Goal: Transaction & Acquisition: Book appointment/travel/reservation

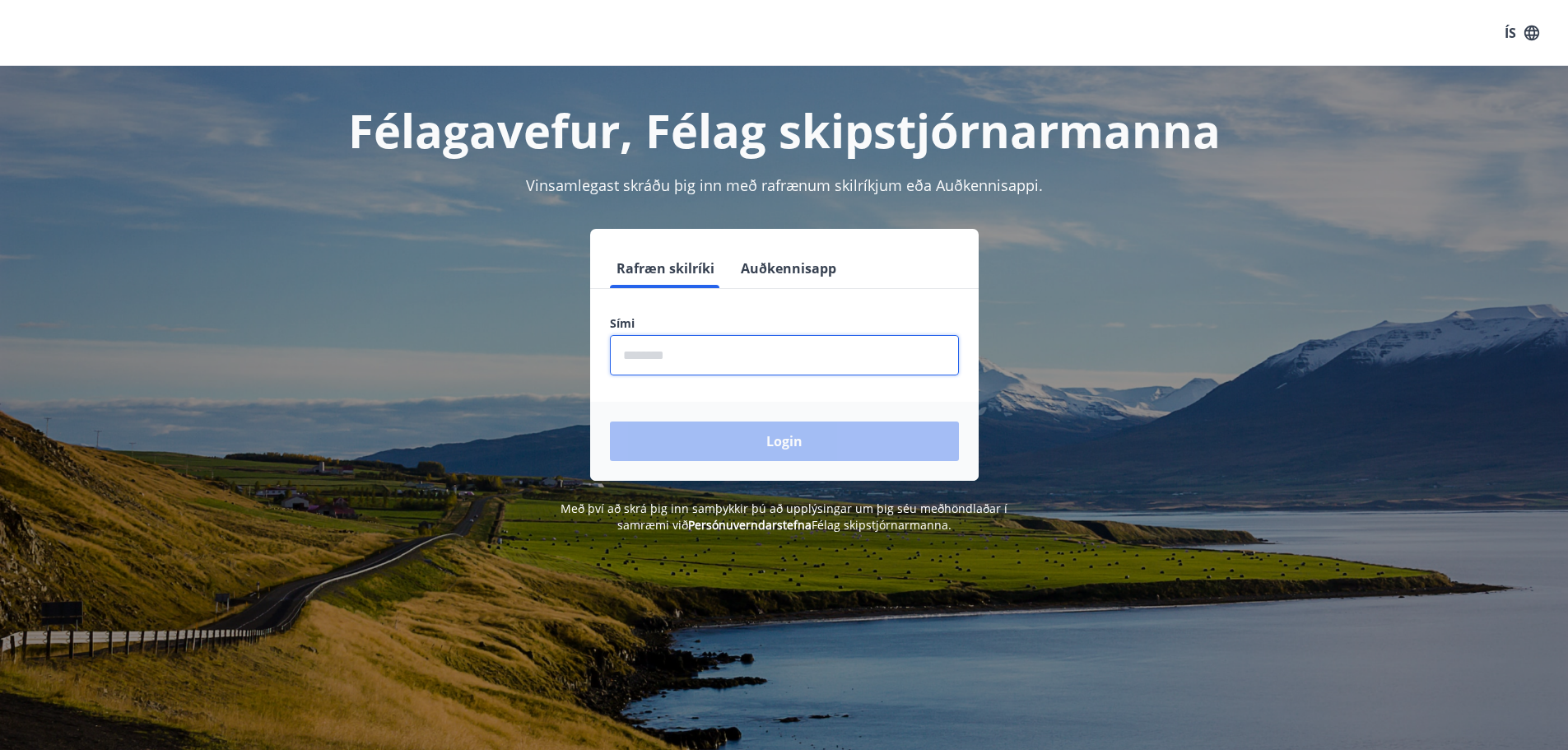
click at [746, 349] on input "phone" at bounding box center [784, 355] width 349 height 40
type input "********"
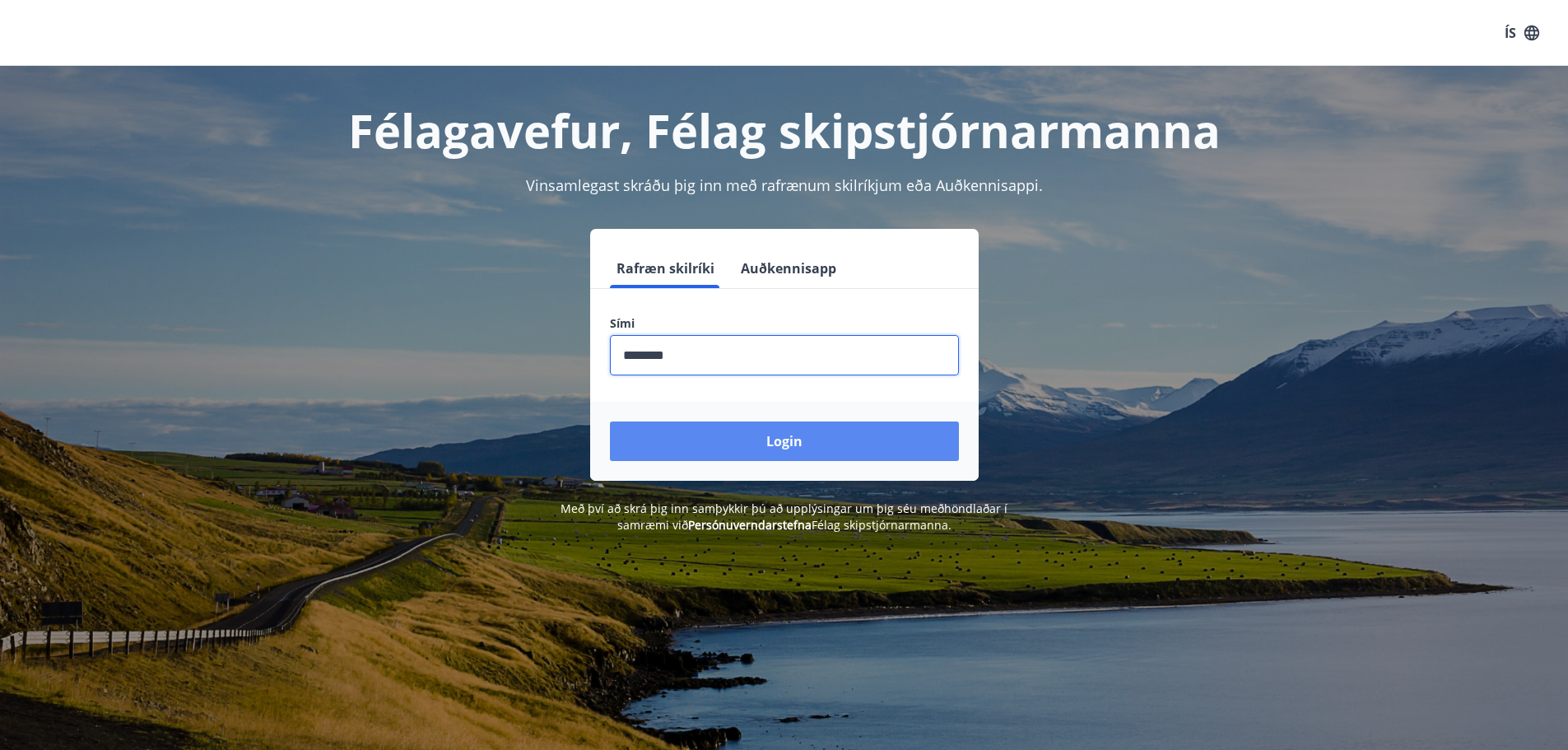
click at [805, 434] on button "Login" at bounding box center [784, 441] width 349 height 39
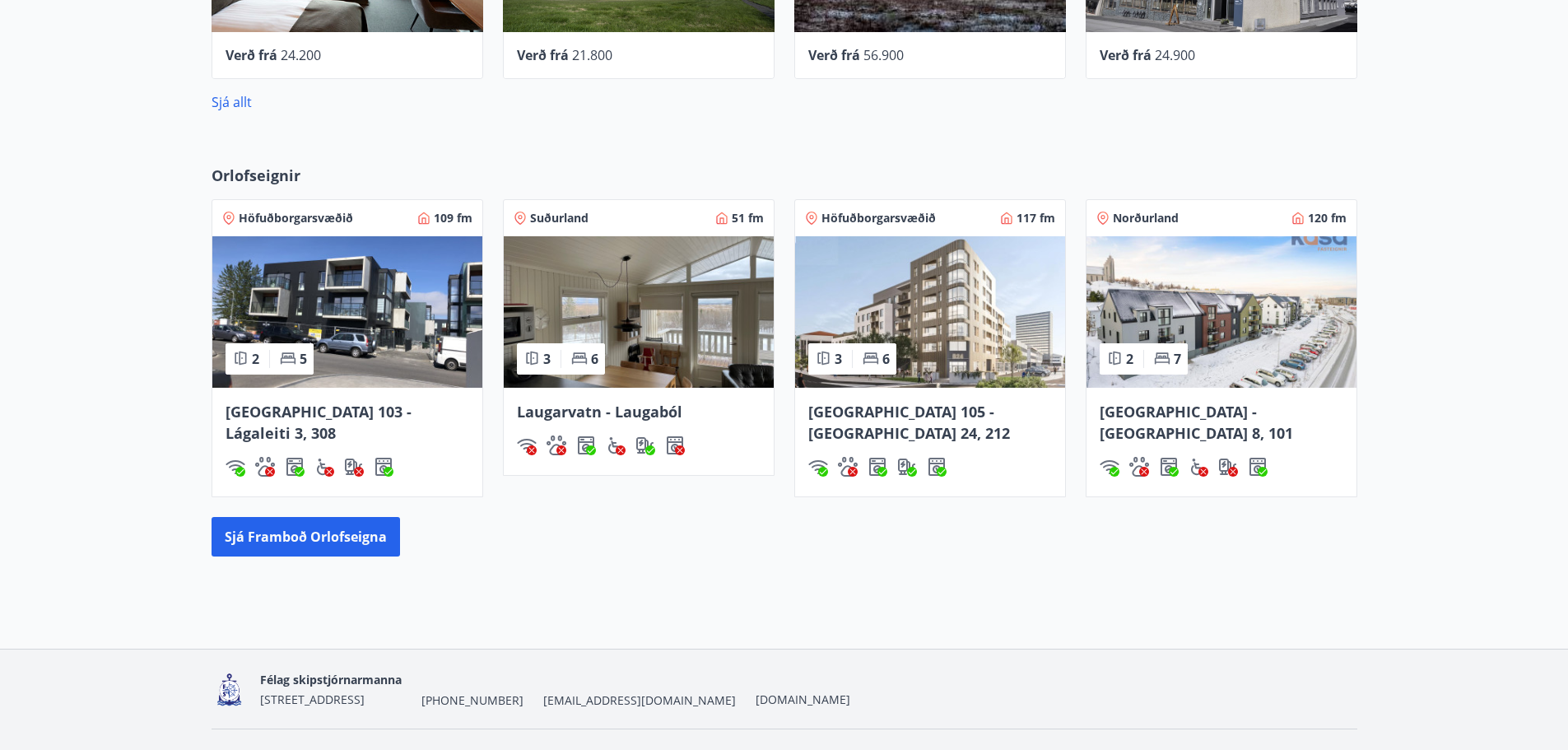
scroll to position [927, 0]
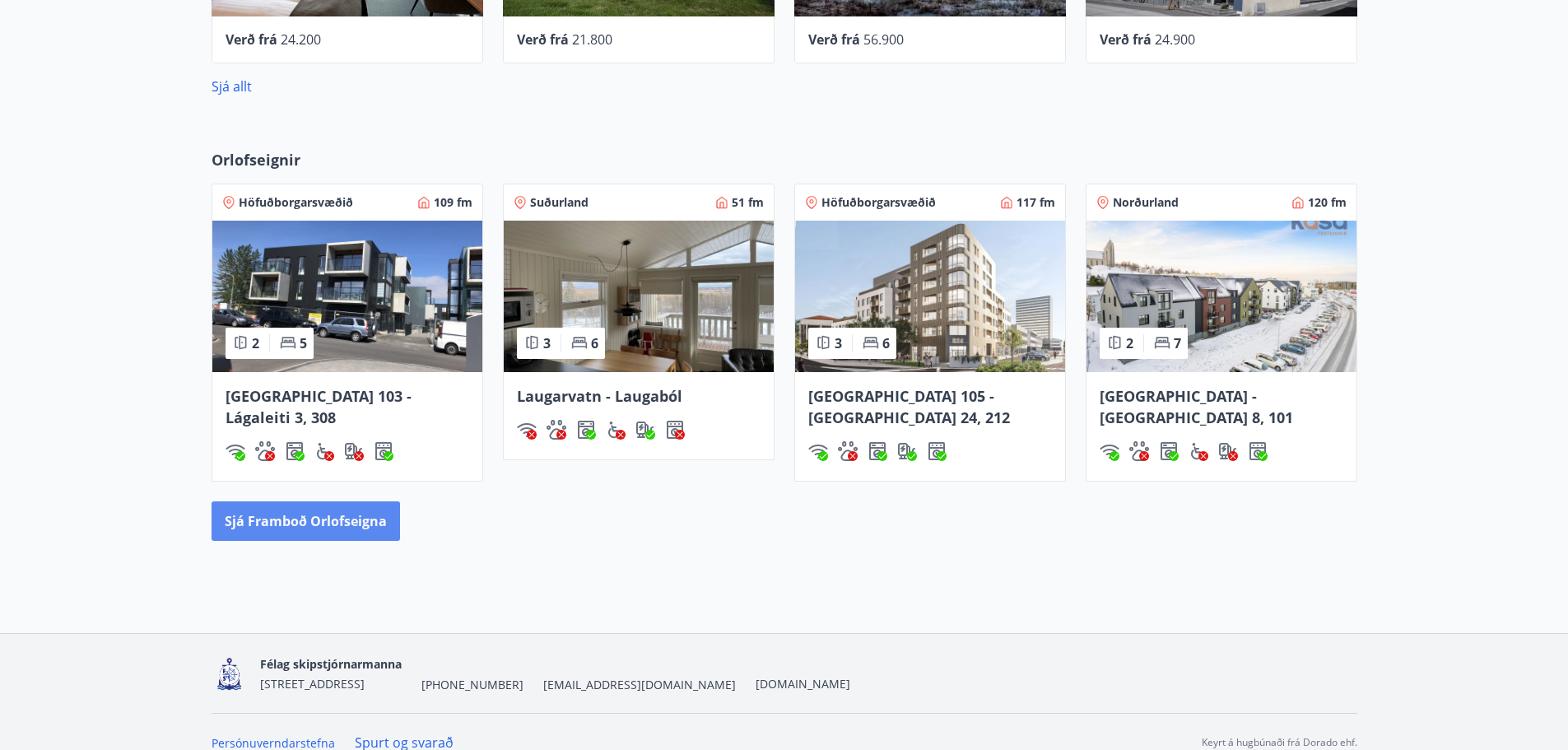
click at [311, 502] on button "Sjá framboð orlofseigna" at bounding box center [305, 521] width 189 height 39
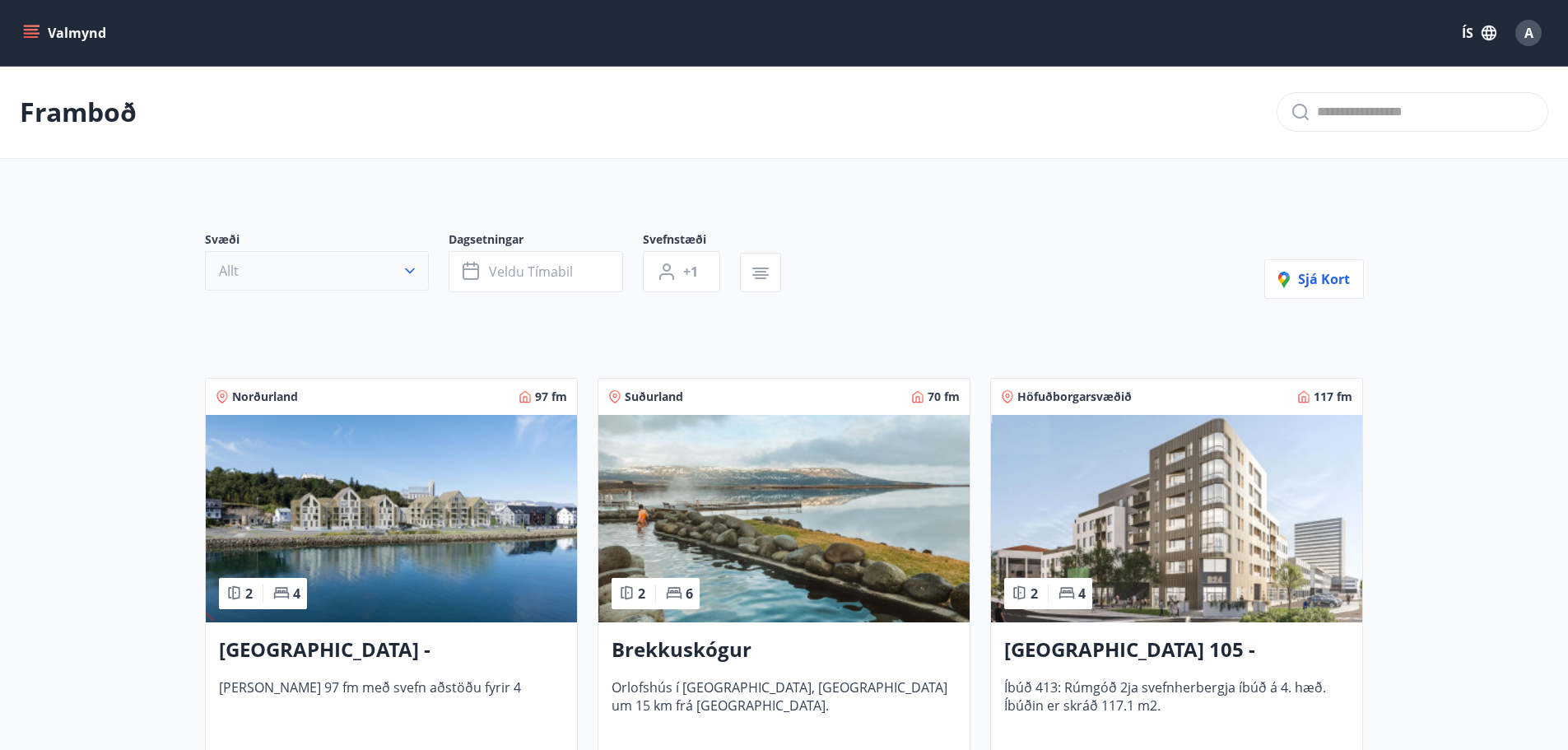
click at [373, 253] on button "Allt" at bounding box center [317, 270] width 224 height 39
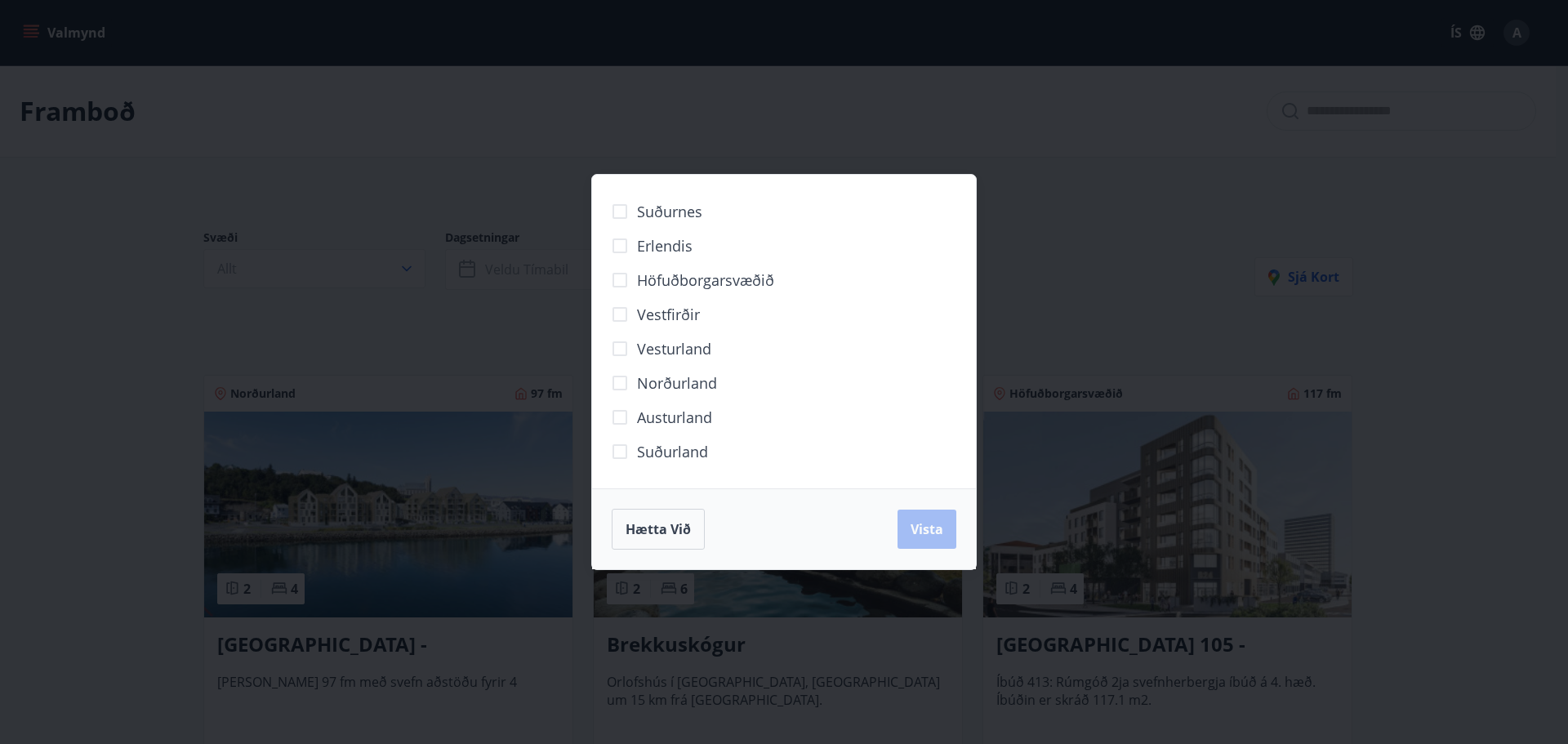
click at [649, 385] on span "Norðurland" at bounding box center [677, 383] width 80 height 21
click at [933, 531] on span "Vista" at bounding box center [927, 529] width 33 height 18
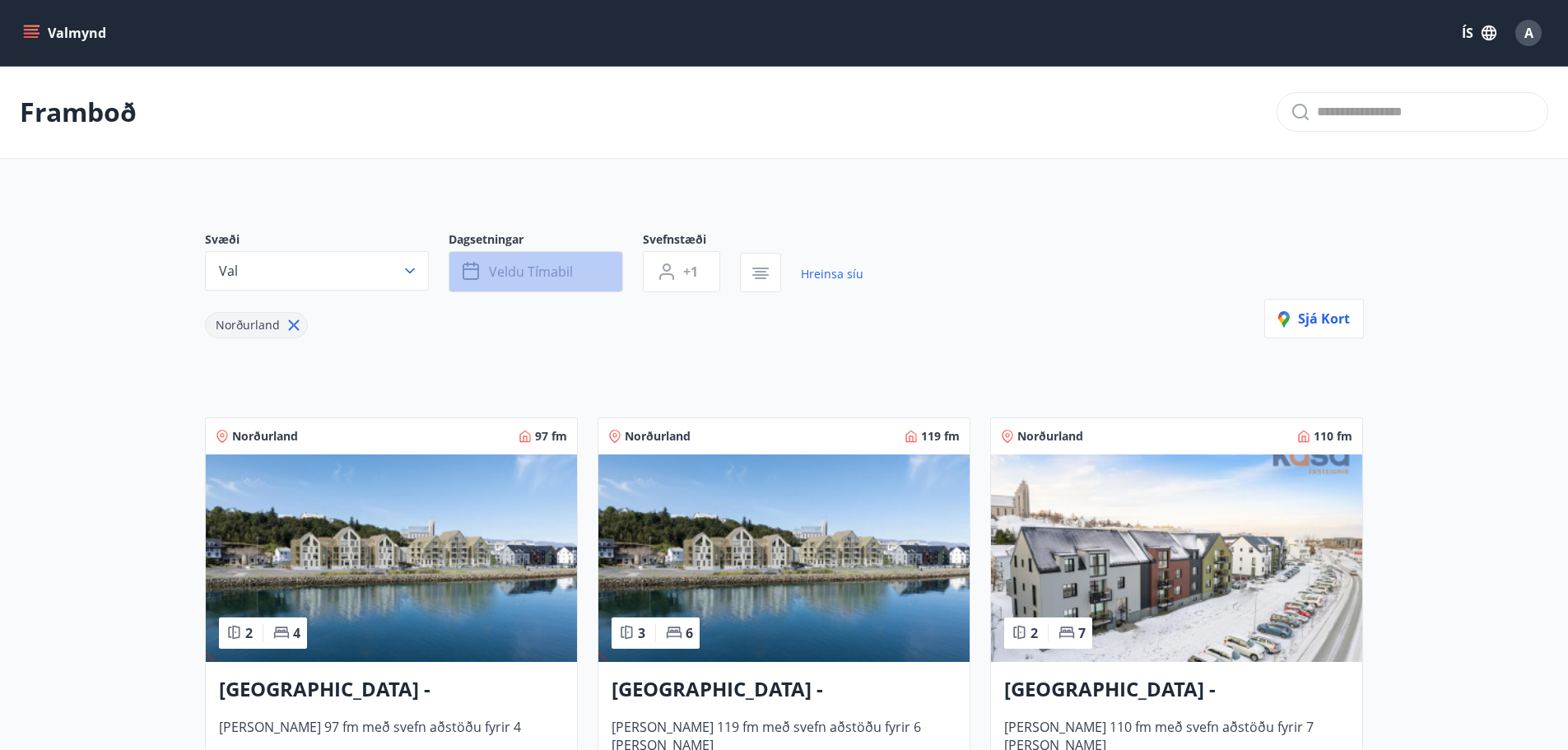
click at [562, 282] on button "Veldu tímabil" at bounding box center [536, 271] width 175 height 41
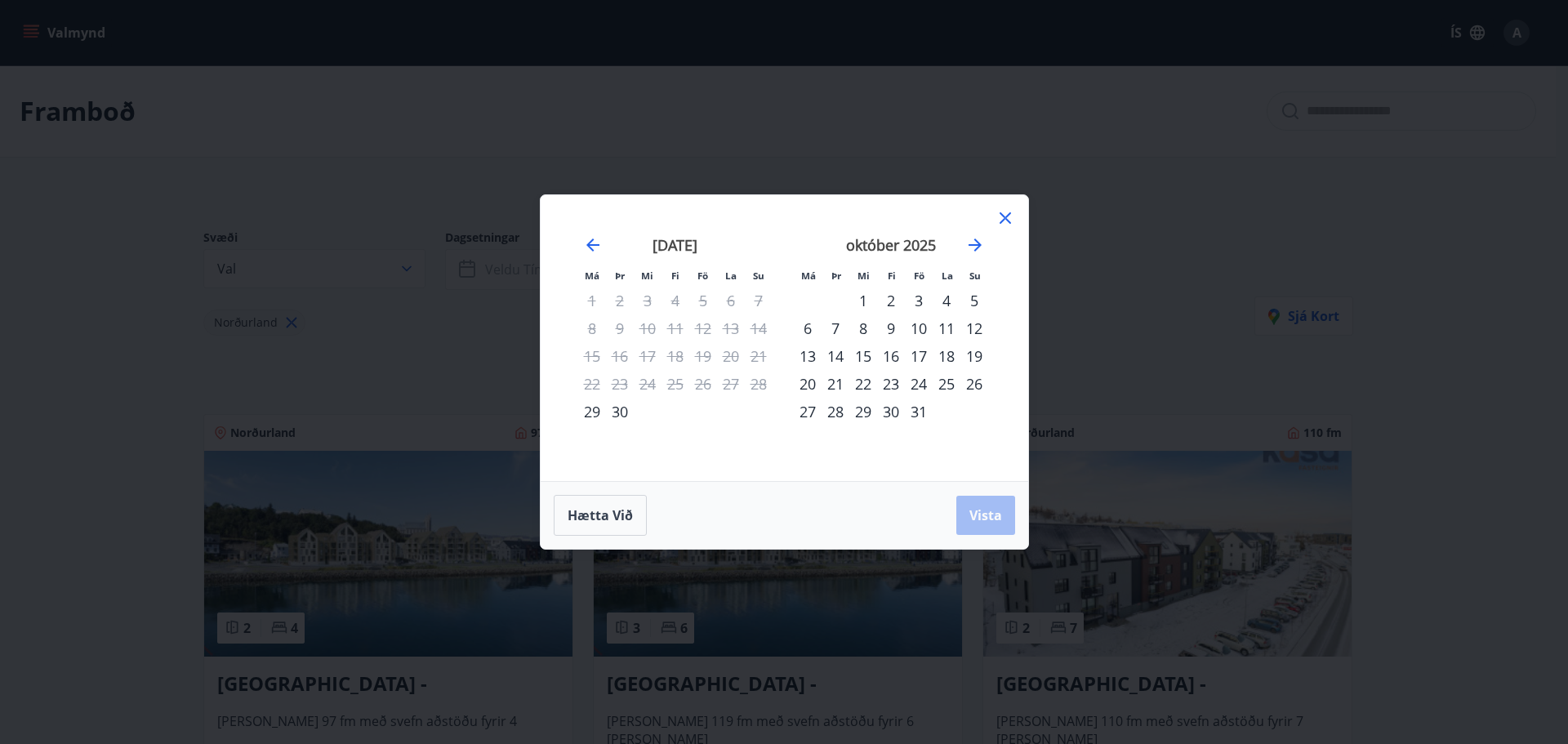
click at [977, 358] on div "19" at bounding box center [974, 355] width 28 height 28
click at [987, 507] on span "Vista" at bounding box center [985, 515] width 33 height 18
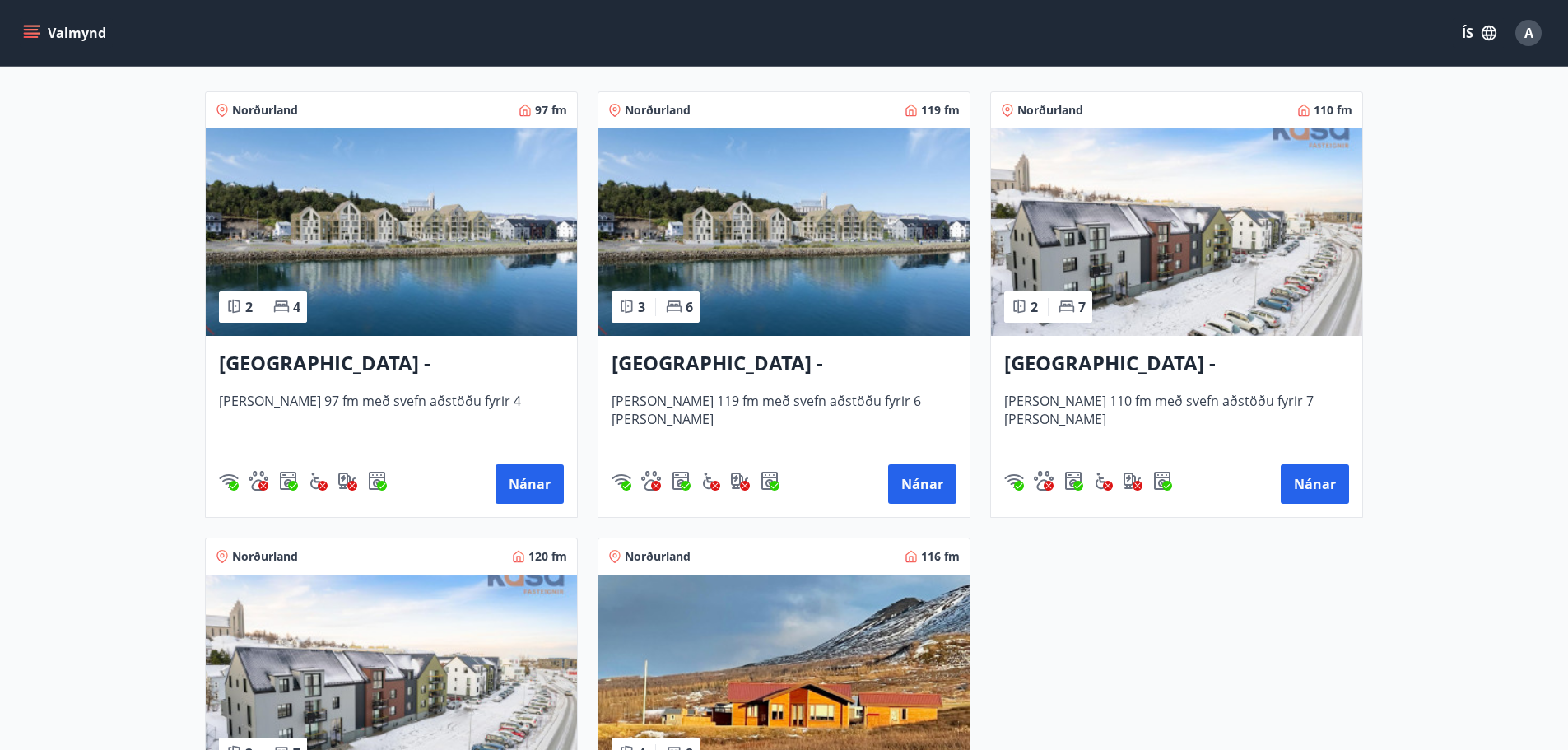
scroll to position [181, 0]
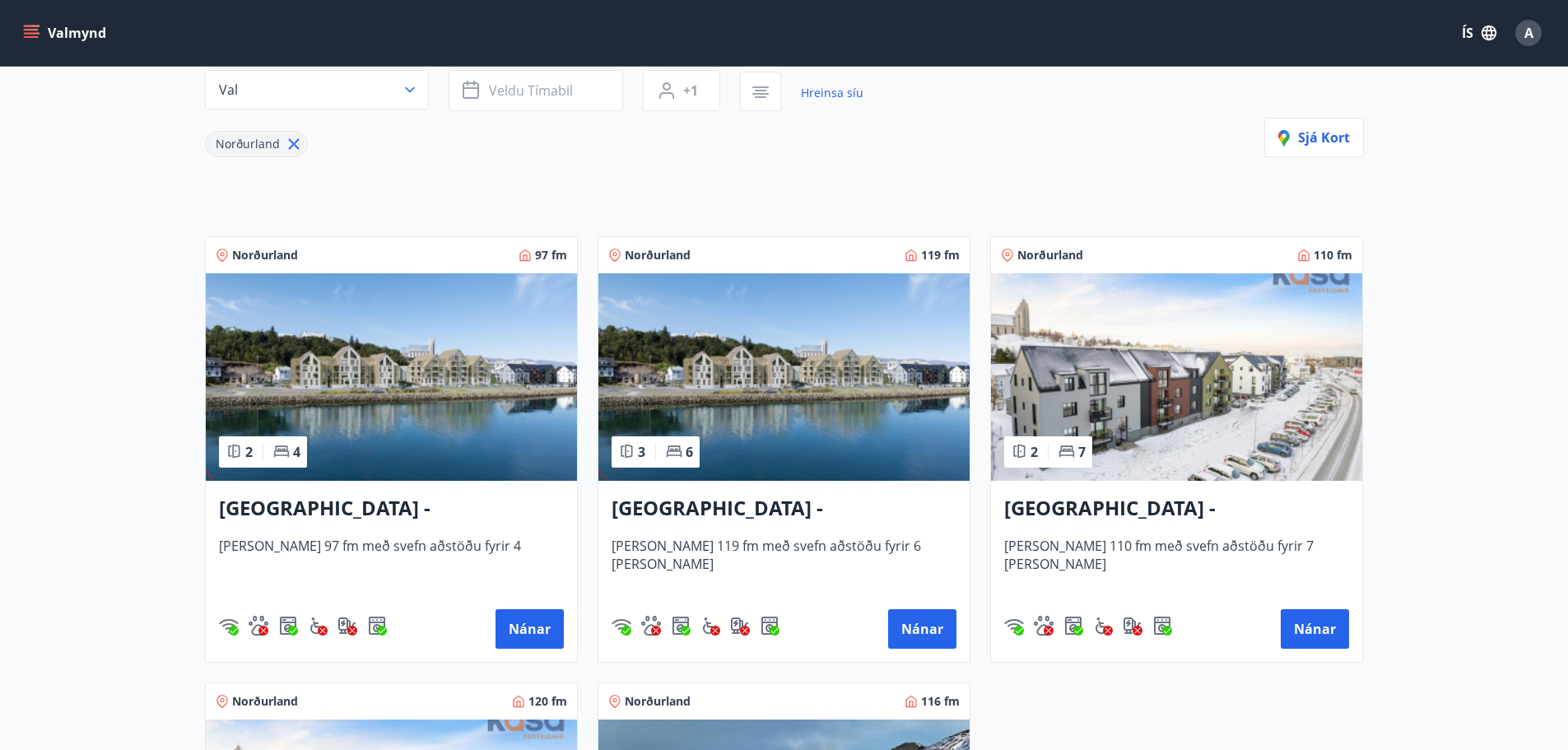
click at [399, 384] on img at bounding box center [391, 376] width 371 height 207
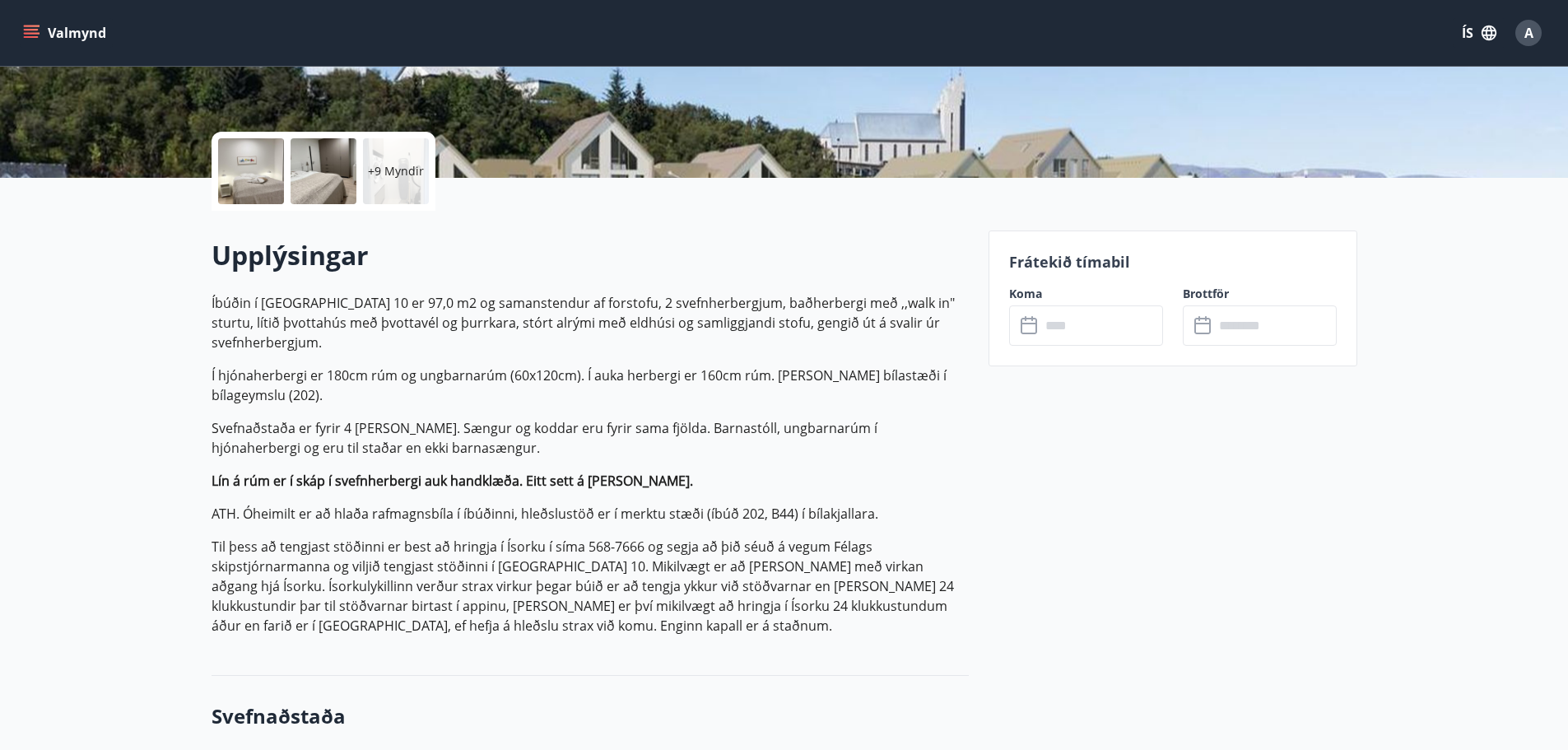
scroll to position [329, 0]
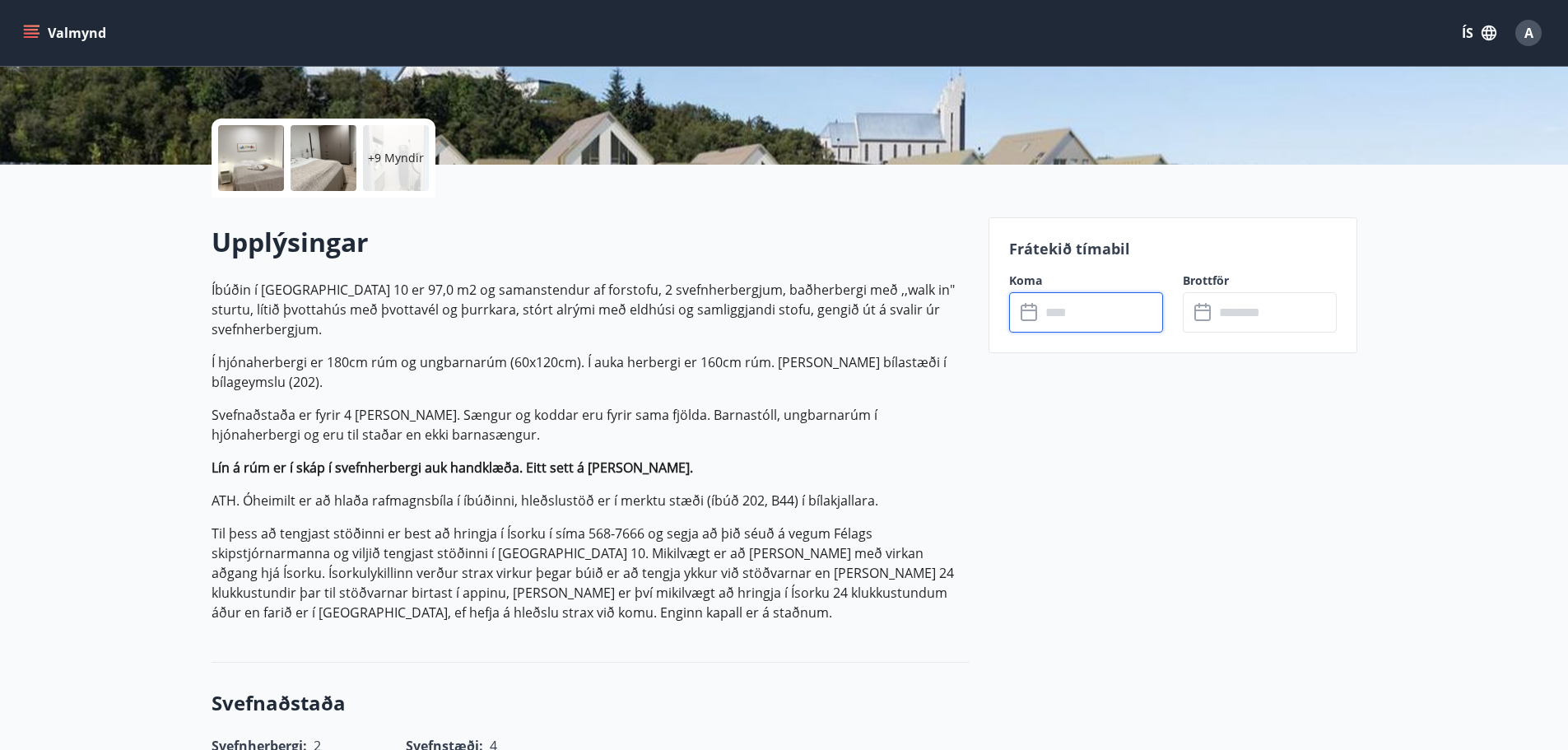
click at [1116, 302] on input "text" at bounding box center [1102, 312] width 123 height 40
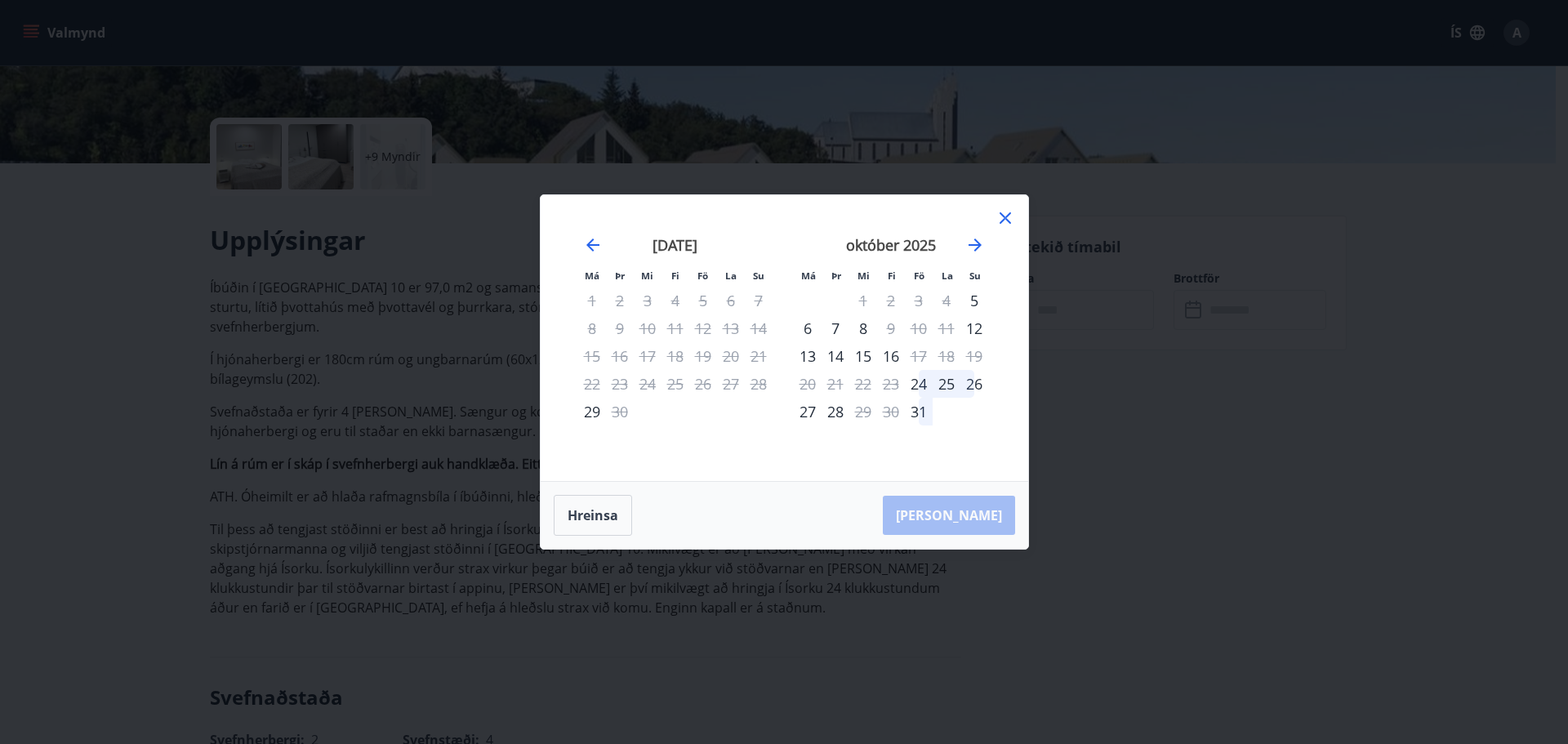
click at [1005, 219] on icon at bounding box center [1005, 218] width 12 height 12
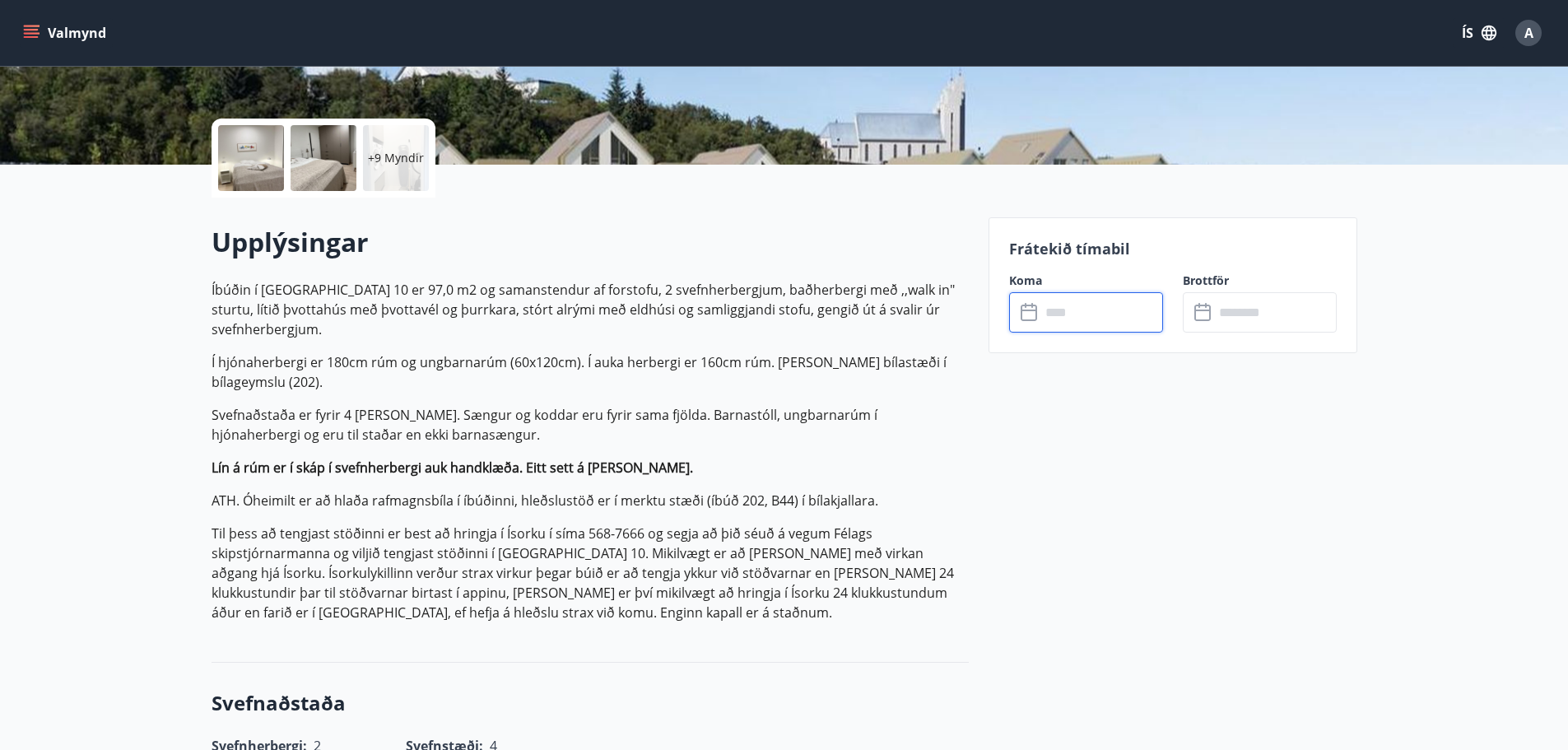
scroll to position [3, 0]
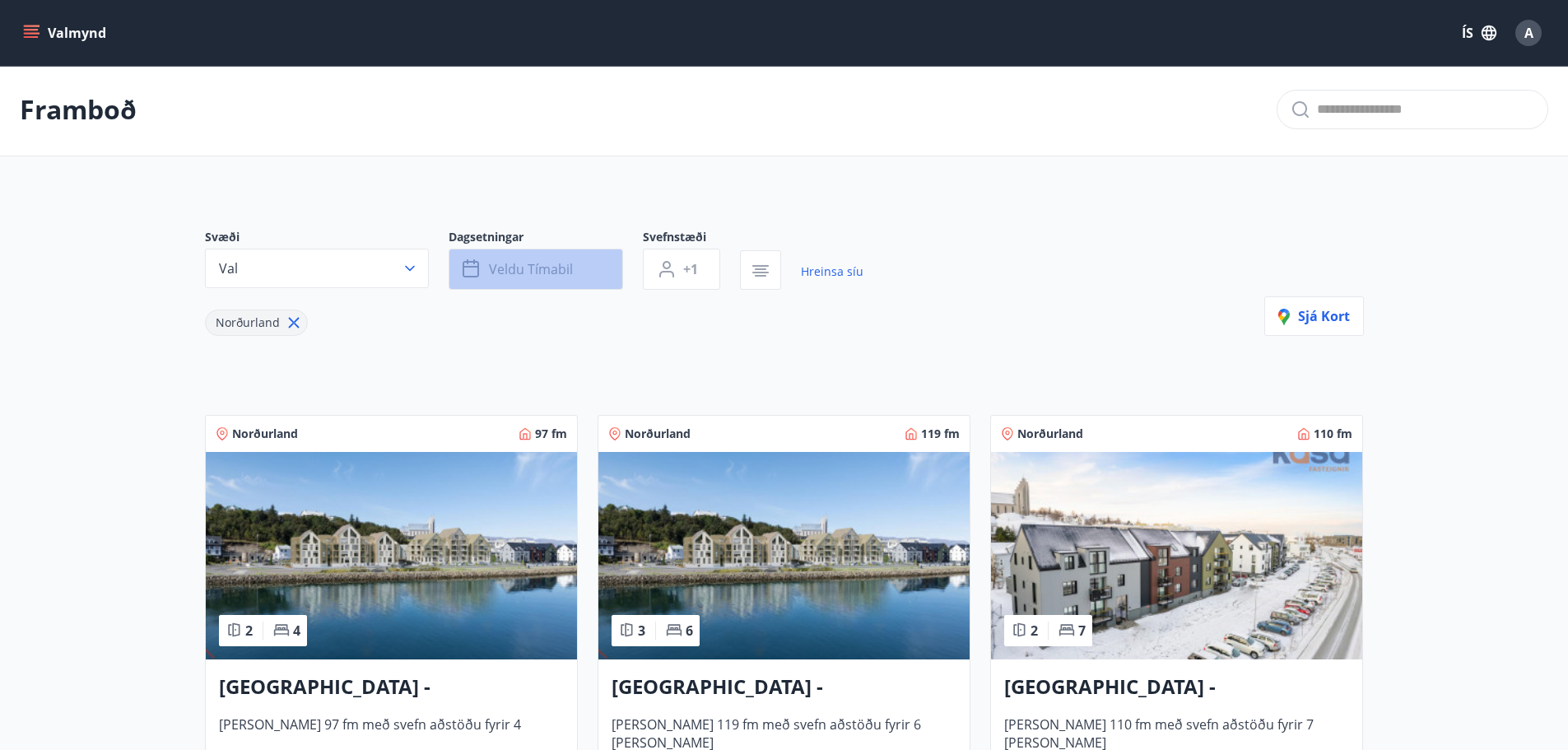
click at [572, 270] on span "Veldu tímabil" at bounding box center [531, 269] width 84 height 18
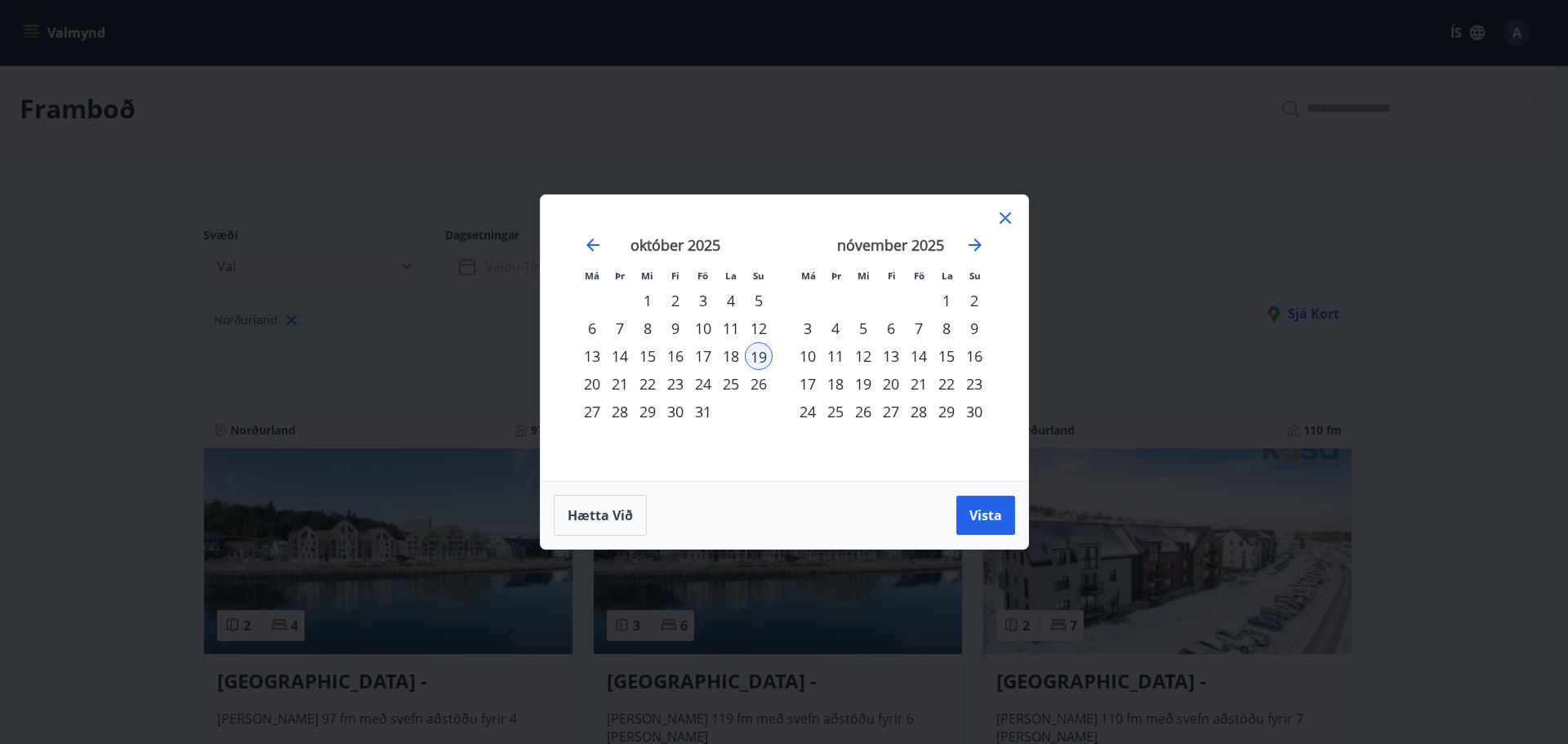
click at [762, 356] on div "19" at bounding box center [758, 355] width 28 height 28
click at [977, 515] on span "Vista" at bounding box center [985, 515] width 33 height 18
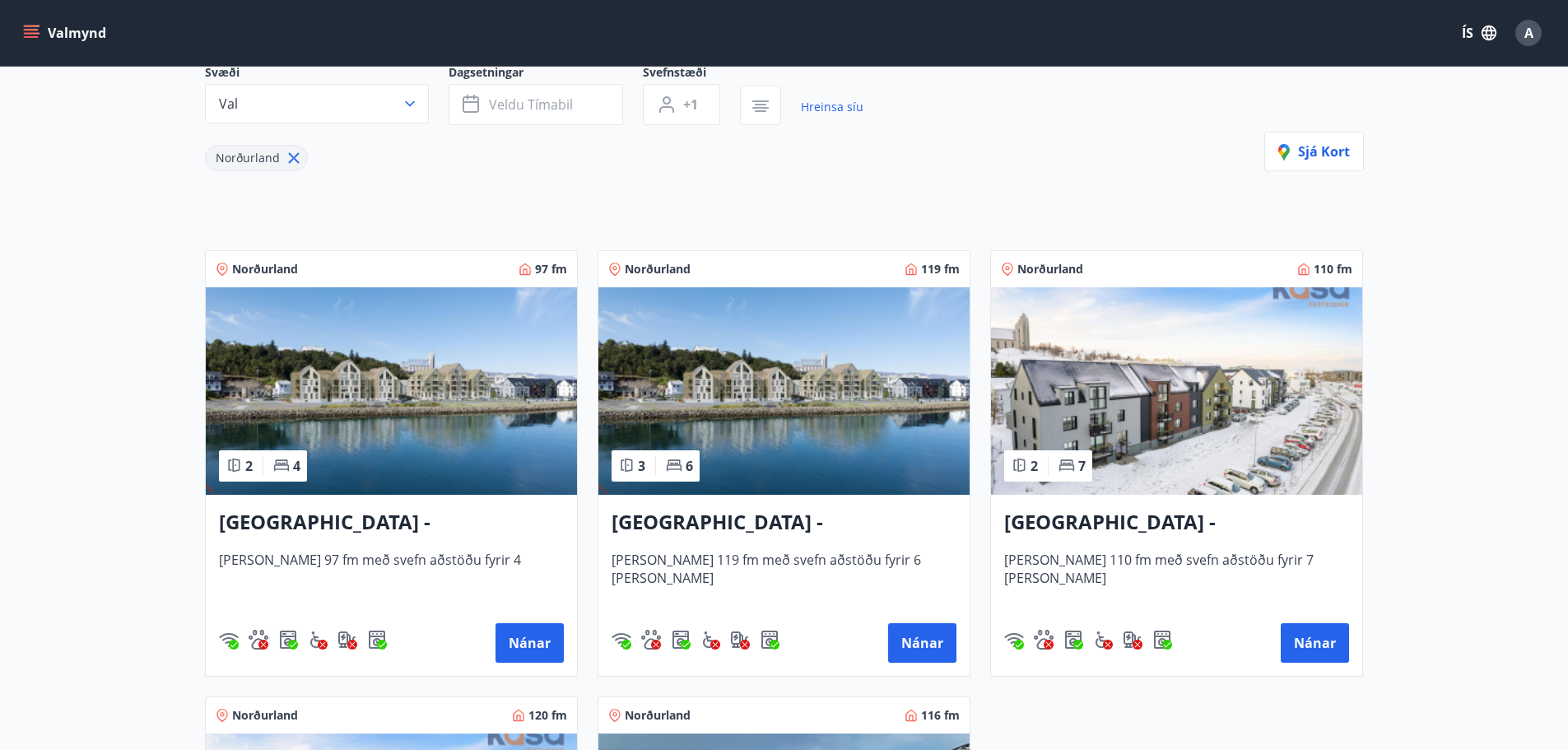
scroll to position [249, 0]
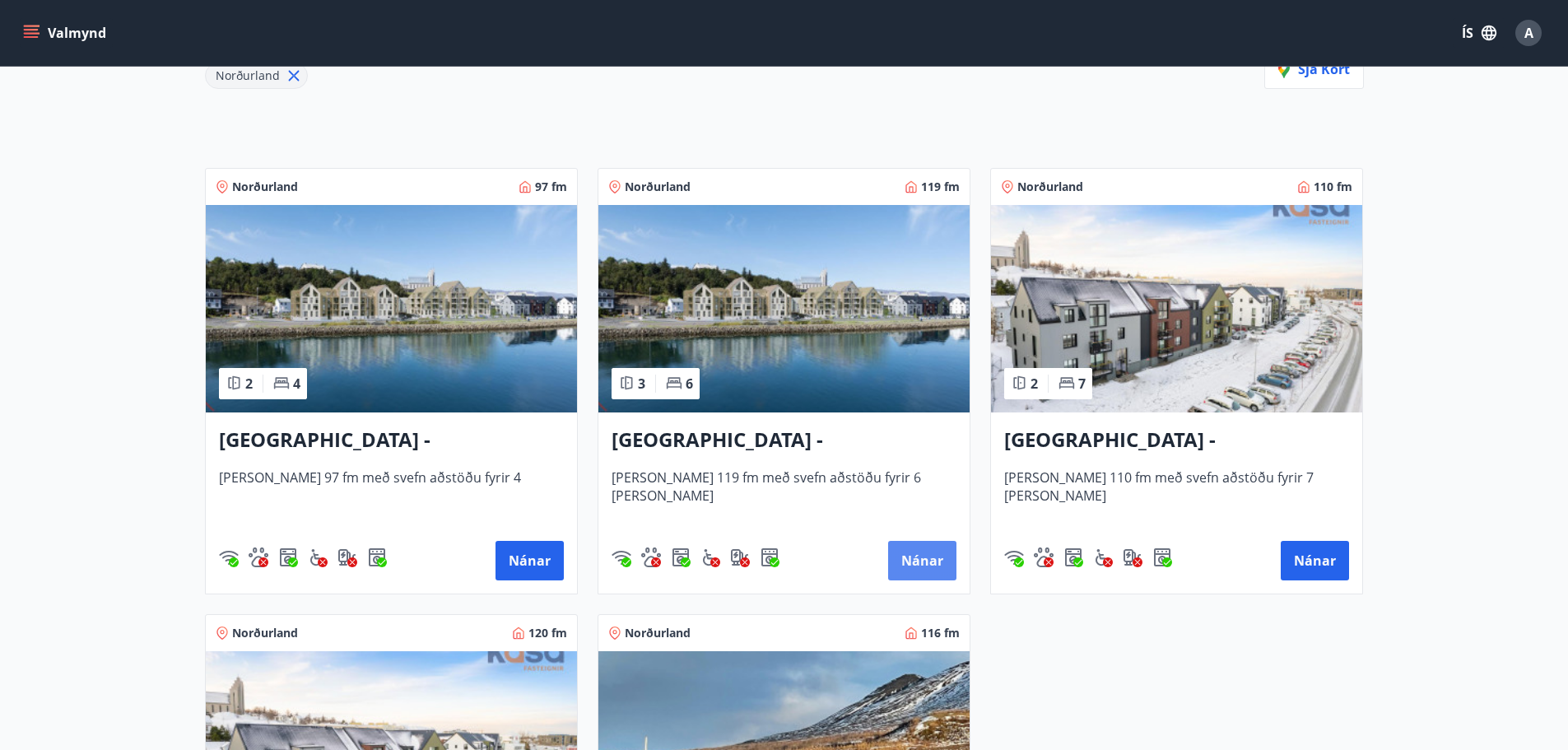
click at [924, 560] on button "Nánar" at bounding box center [922, 561] width 68 height 39
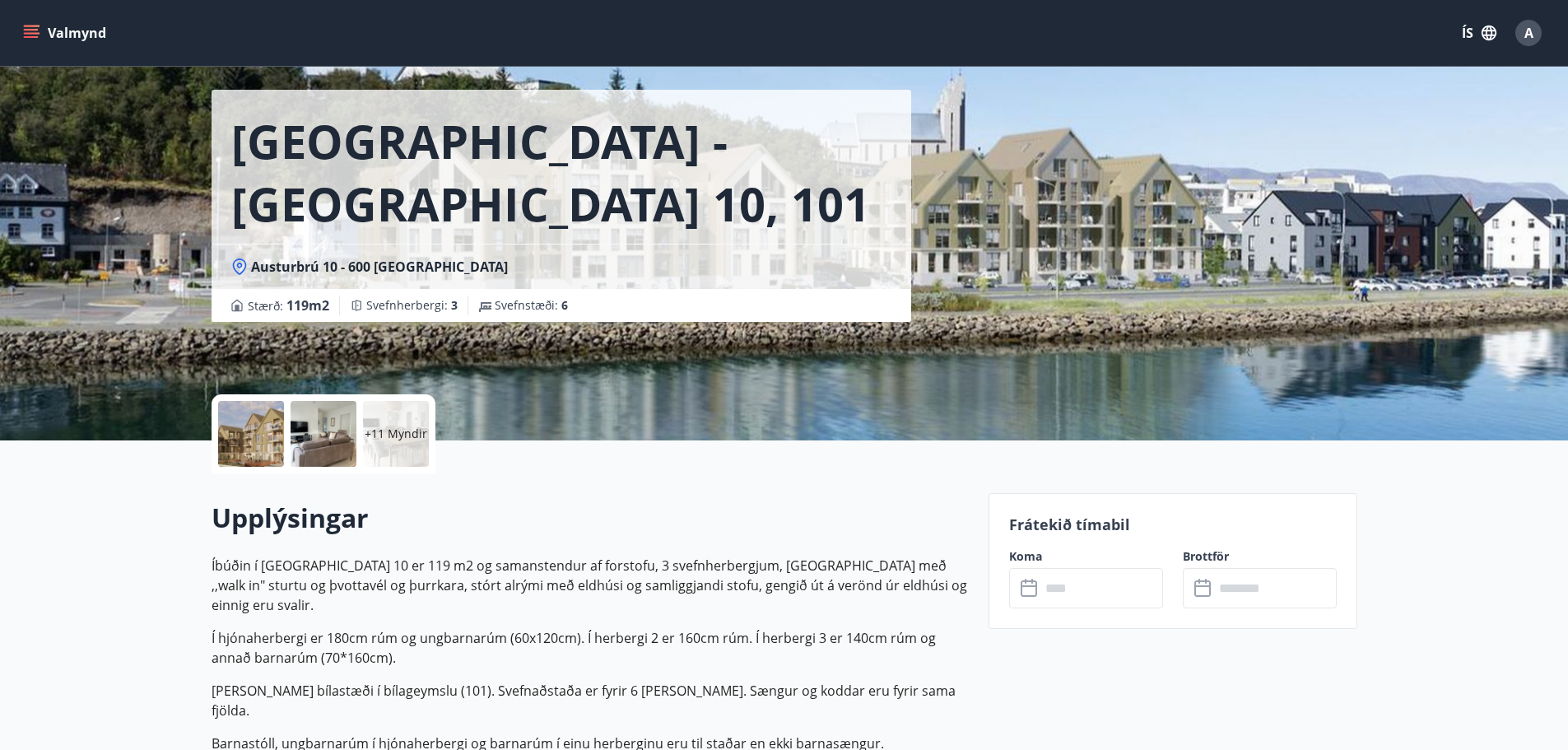
scroll to position [165, 0]
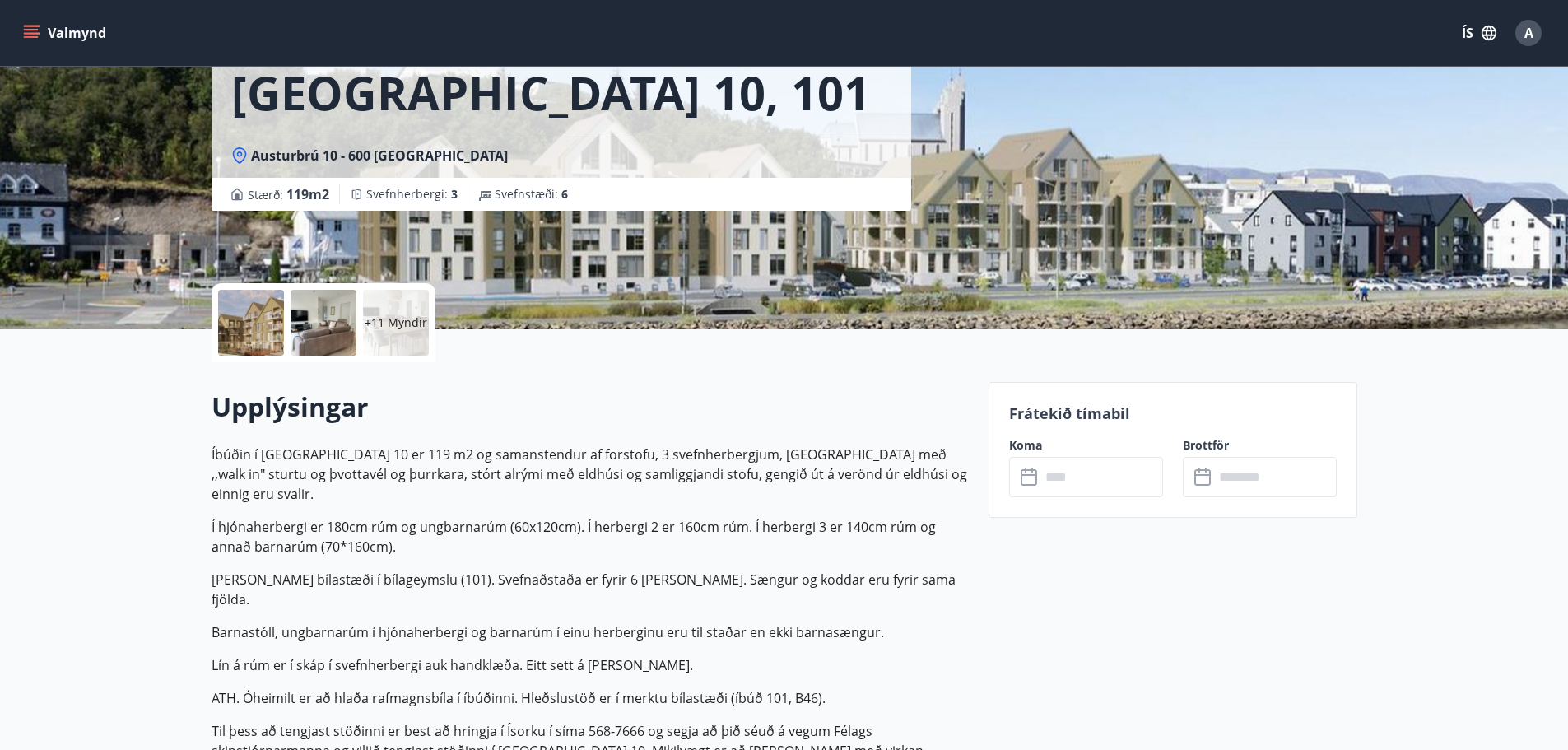
click at [1097, 476] on input "text" at bounding box center [1102, 477] width 123 height 40
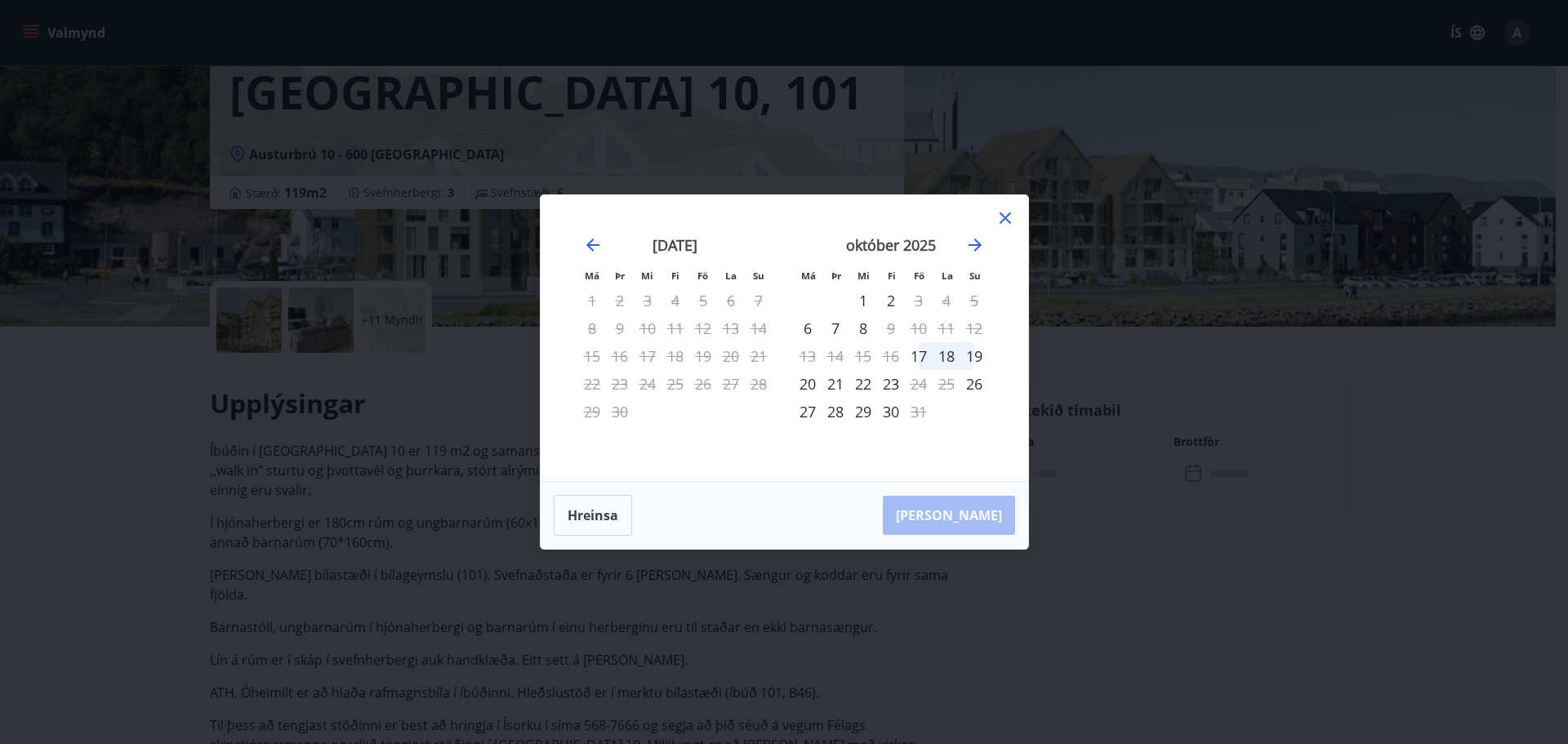
click at [977, 354] on div "19" at bounding box center [974, 355] width 28 height 28
click at [839, 383] on div "21" at bounding box center [835, 383] width 28 height 28
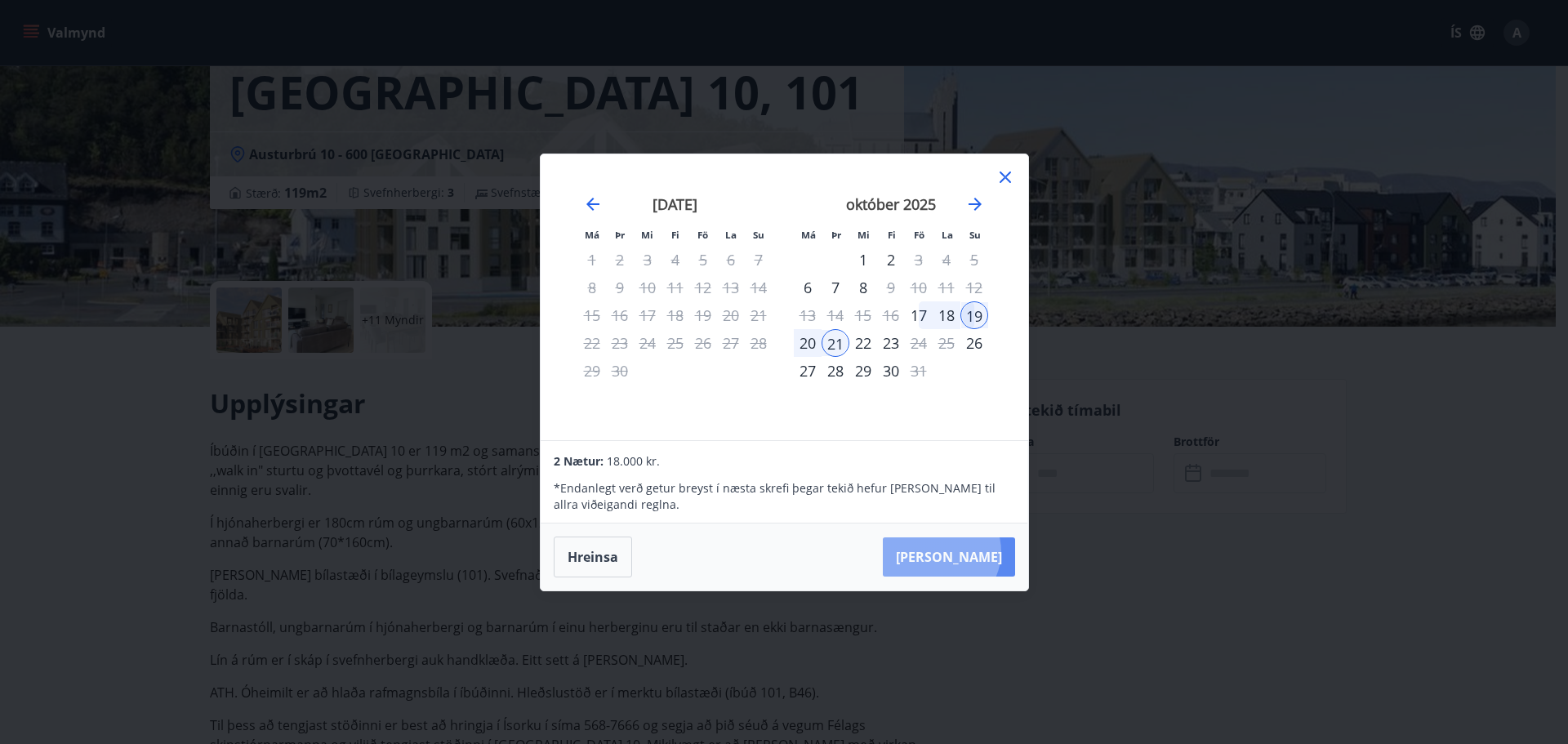
click at [991, 551] on button "[PERSON_NAME]" at bounding box center [949, 557] width 132 height 39
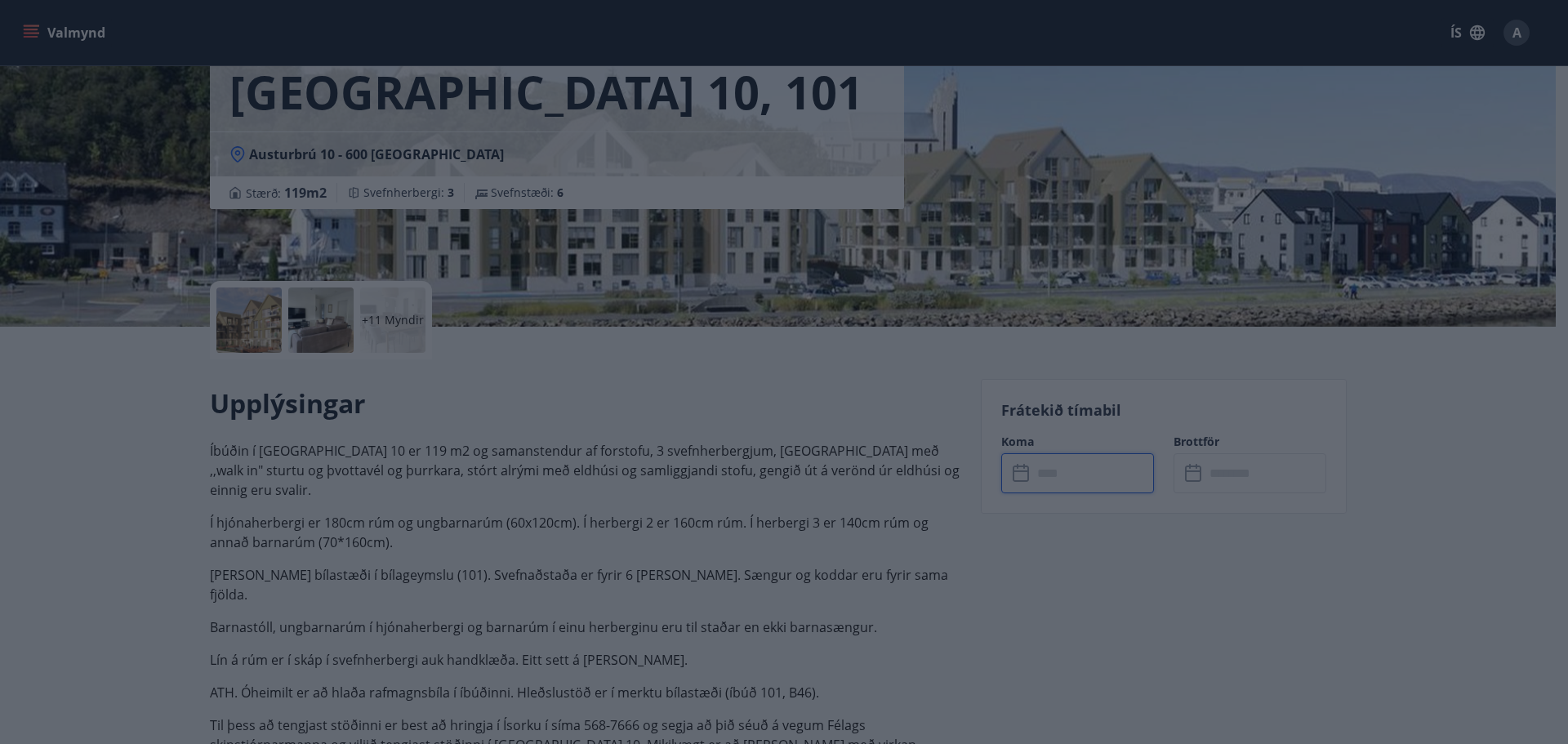
type input "******"
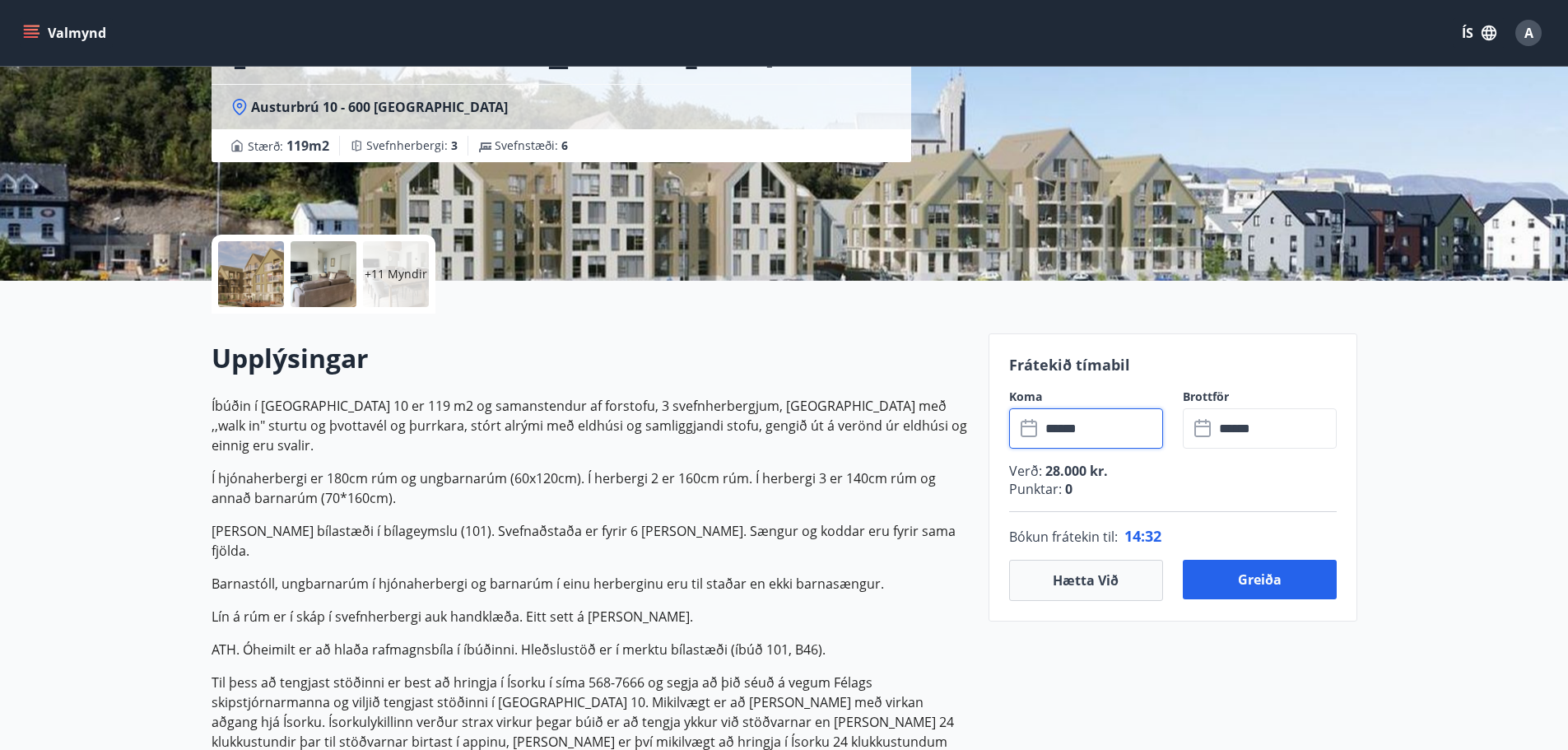
scroll to position [329, 0]
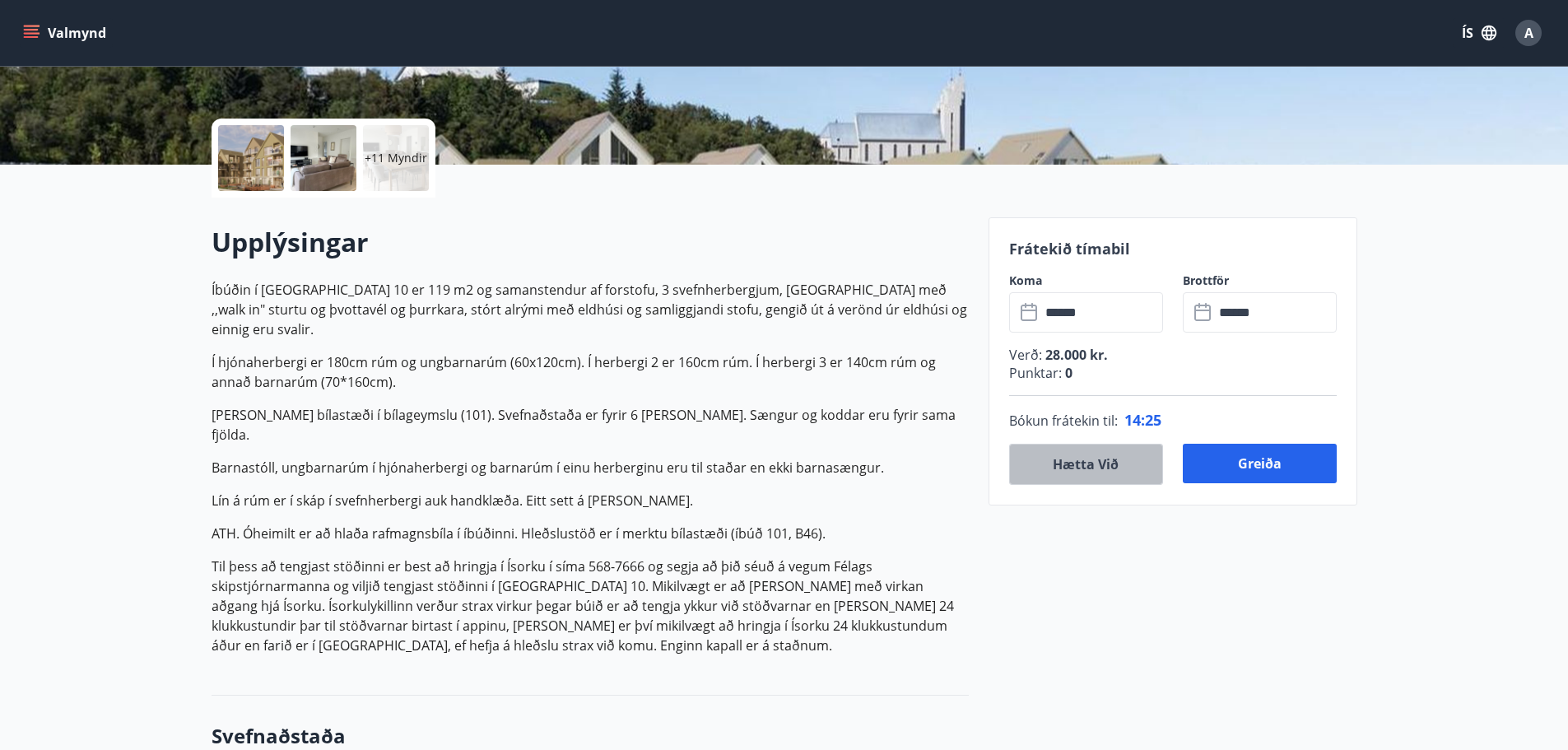
click at [1060, 468] on button "Hætta við" at bounding box center [1086, 464] width 154 height 41
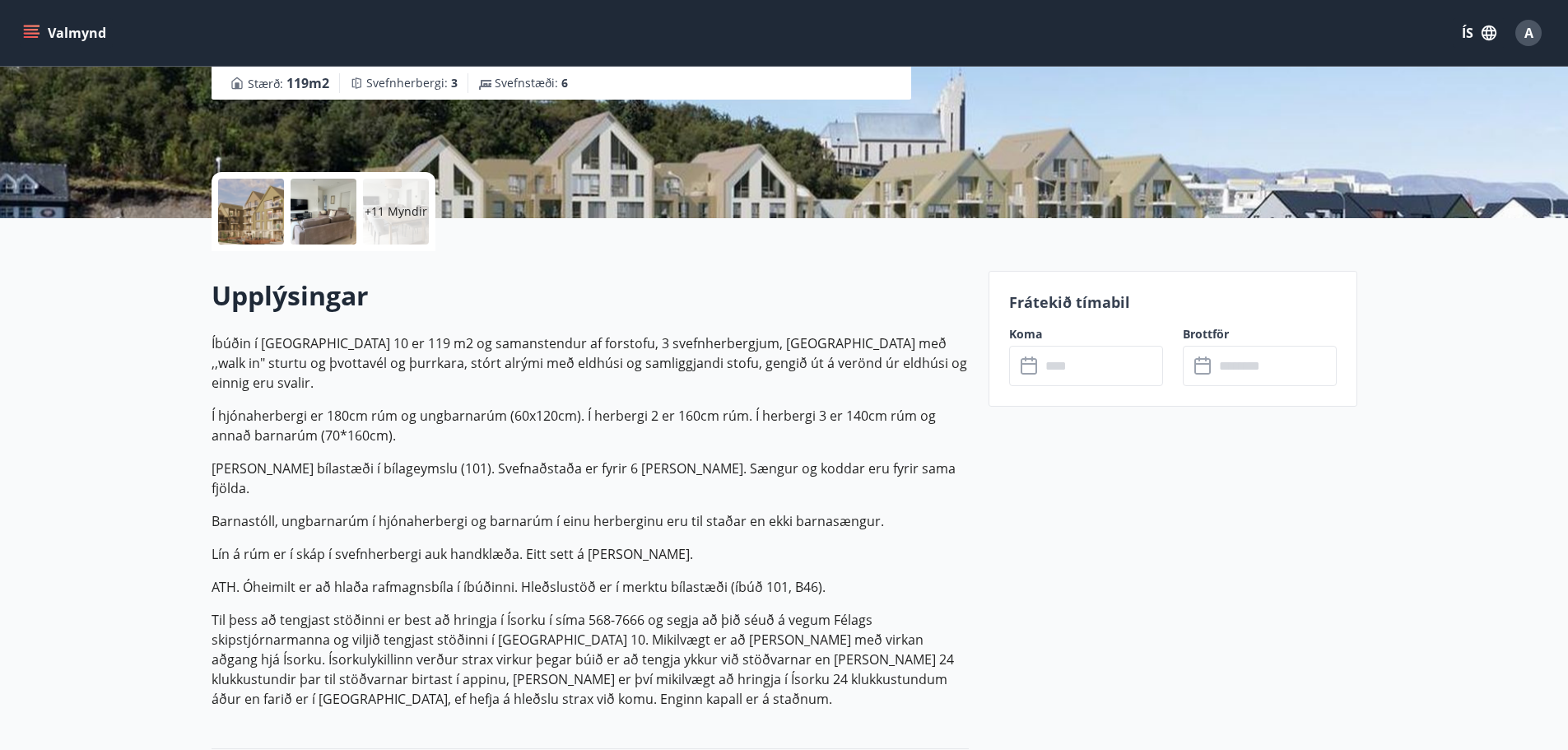
scroll to position [0, 0]
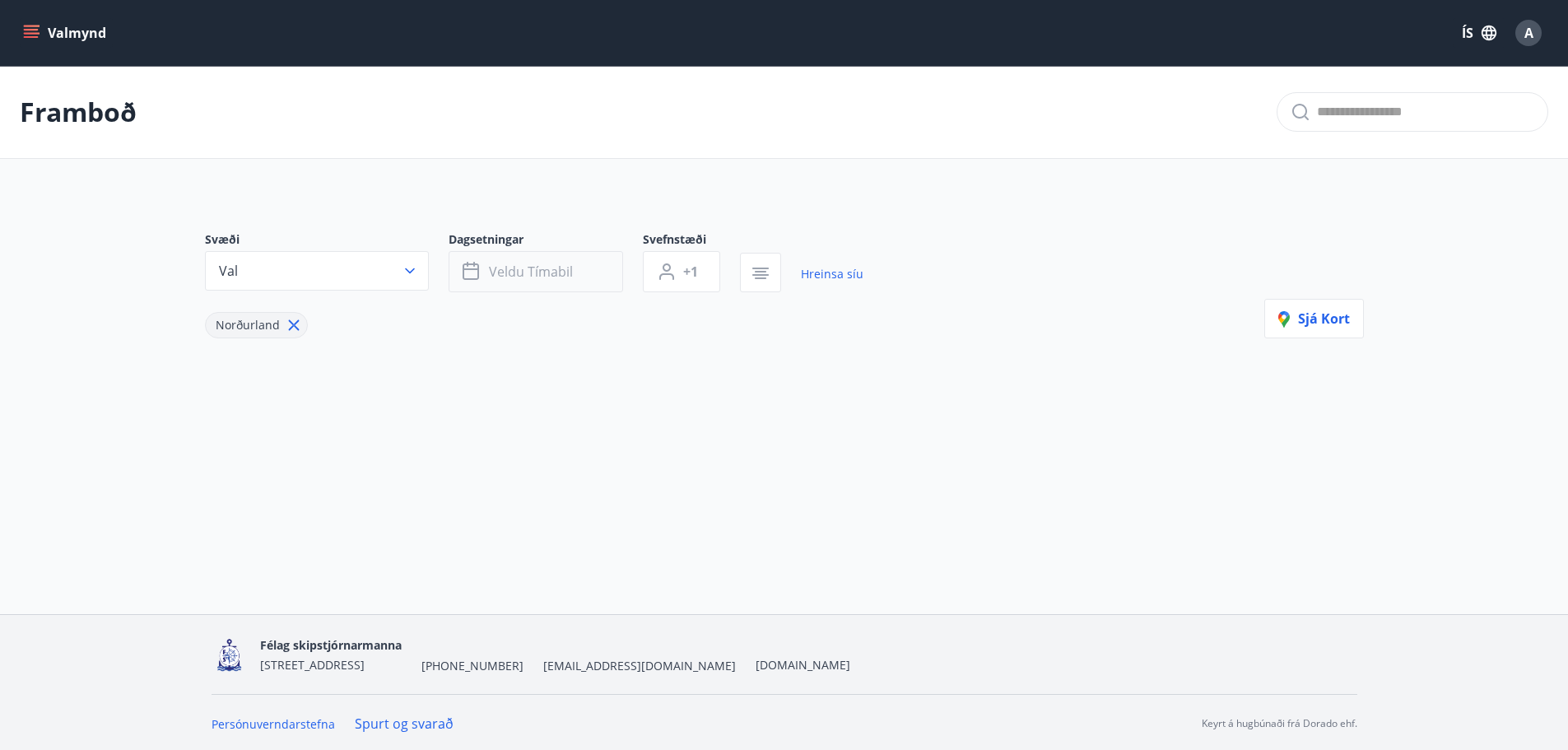
click at [528, 259] on button "Veldu tímabil" at bounding box center [536, 271] width 175 height 41
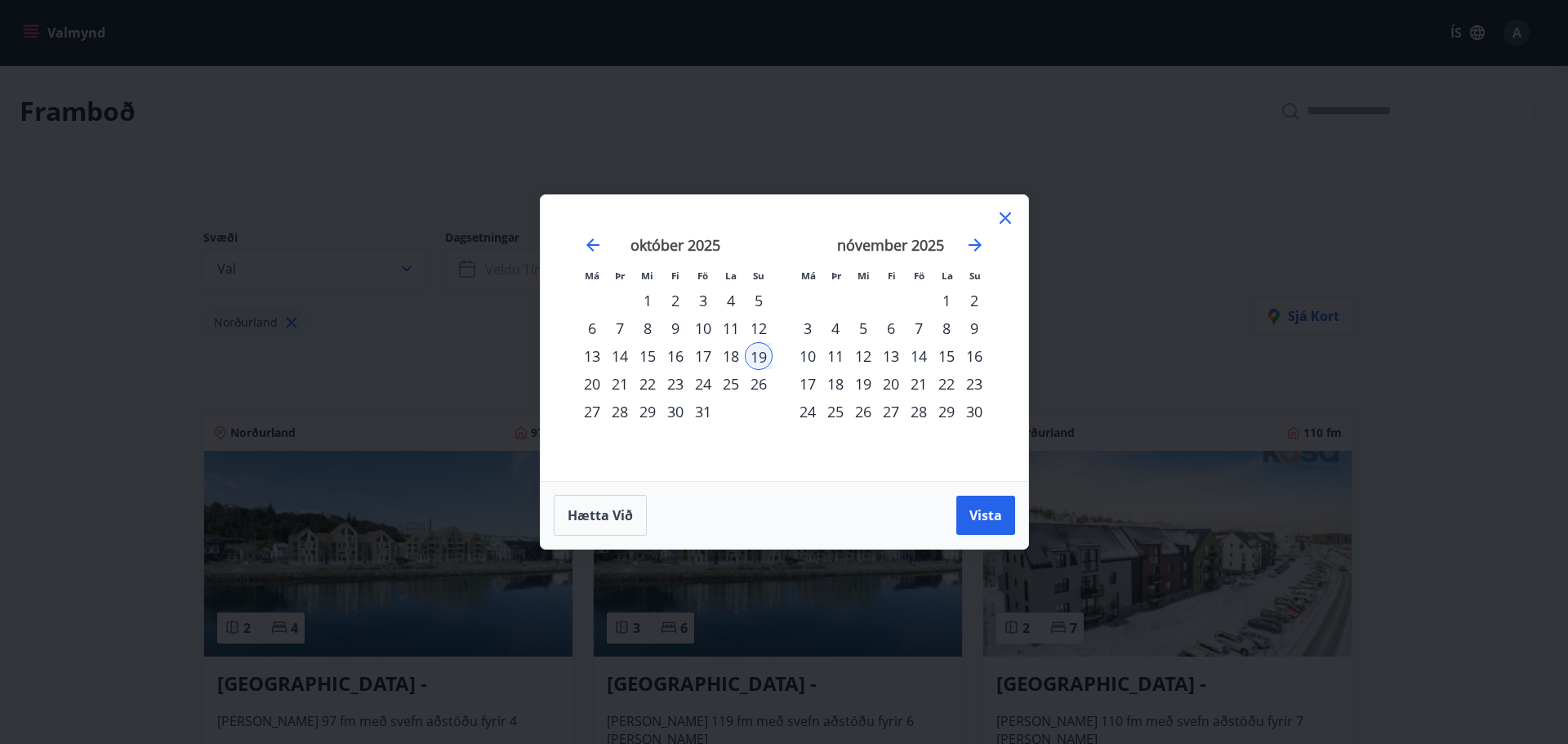
click at [762, 357] on div "19" at bounding box center [758, 355] width 28 height 28
click at [999, 522] on span "Vista" at bounding box center [985, 515] width 33 height 18
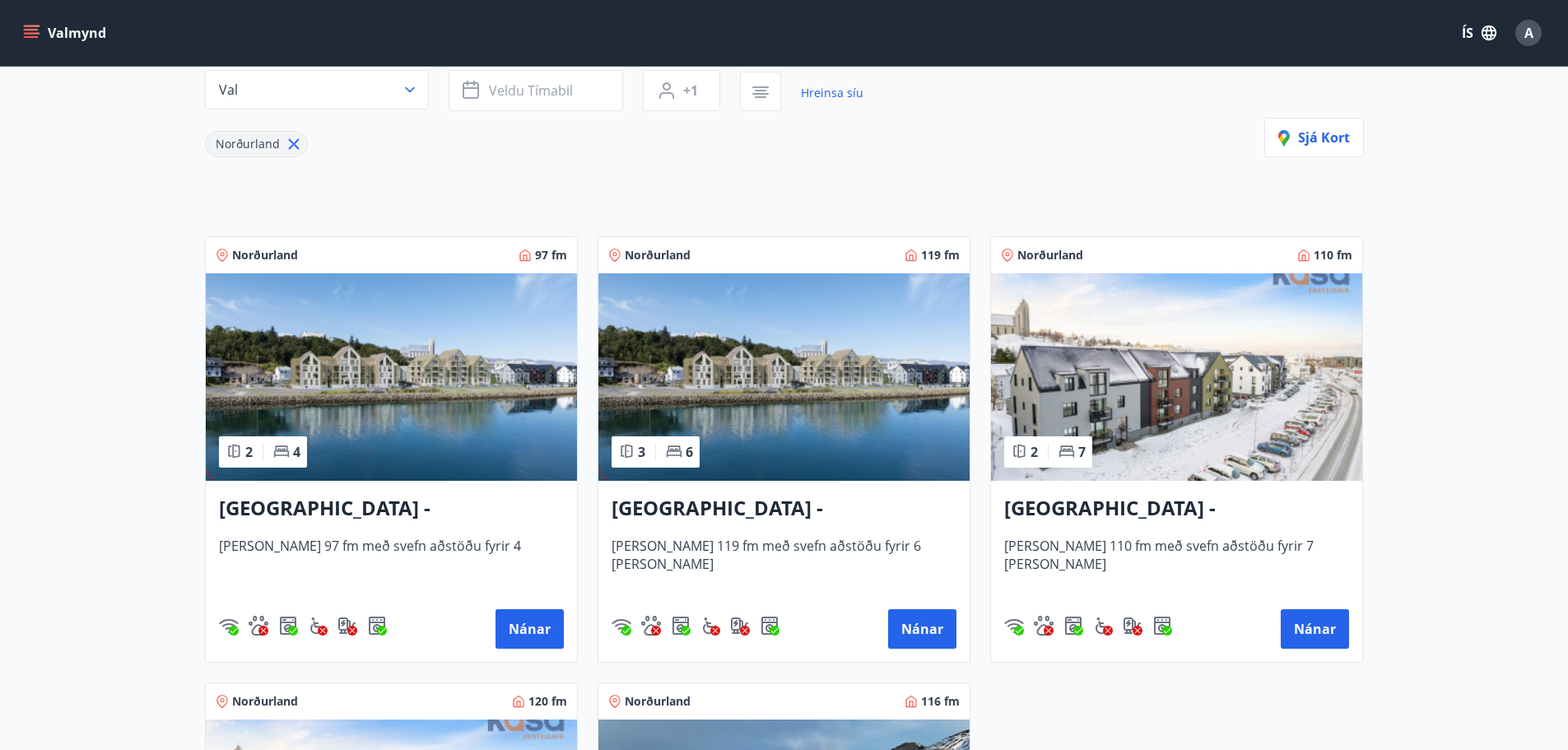
scroll to position [247, 0]
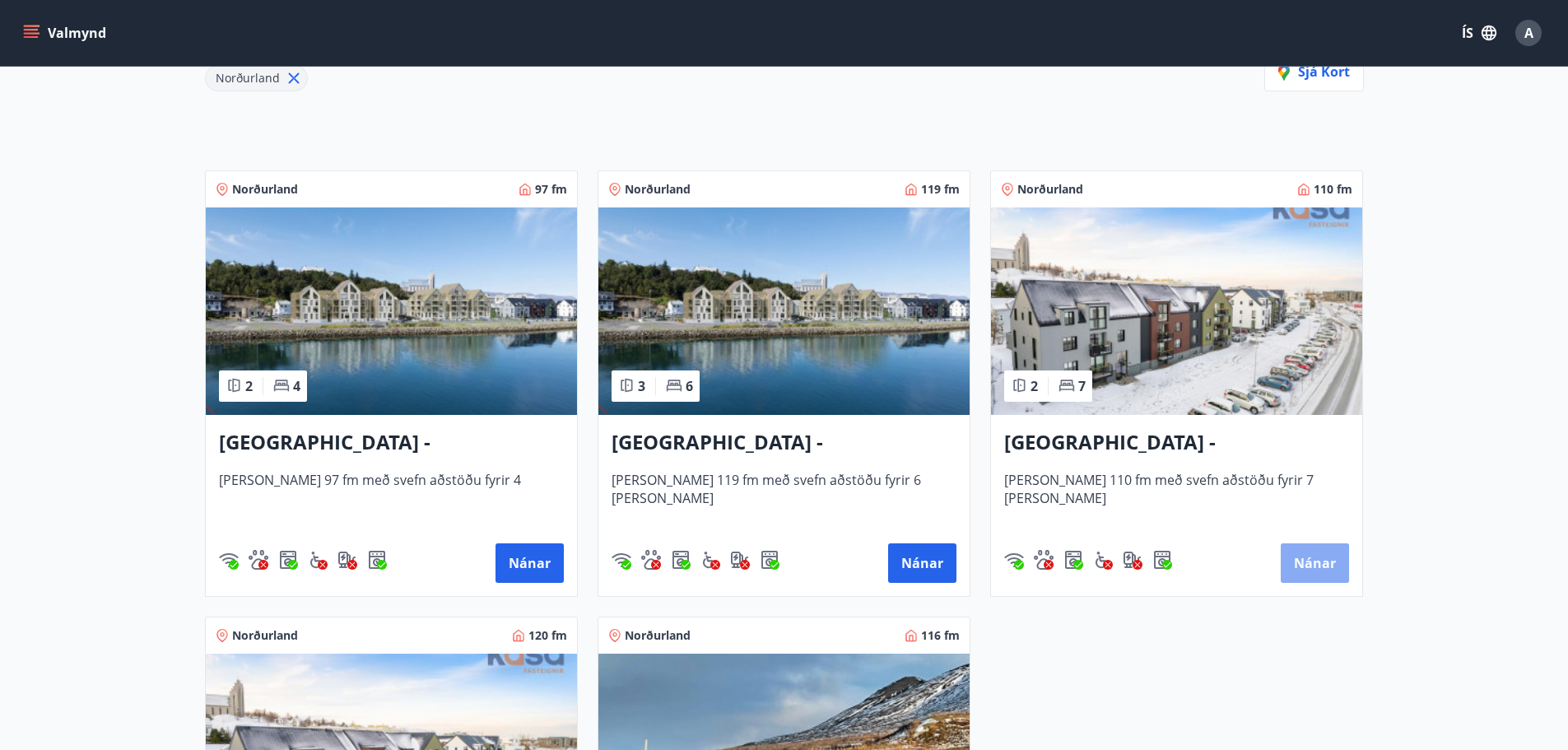
click at [1327, 561] on button "Nánar" at bounding box center [1315, 563] width 68 height 39
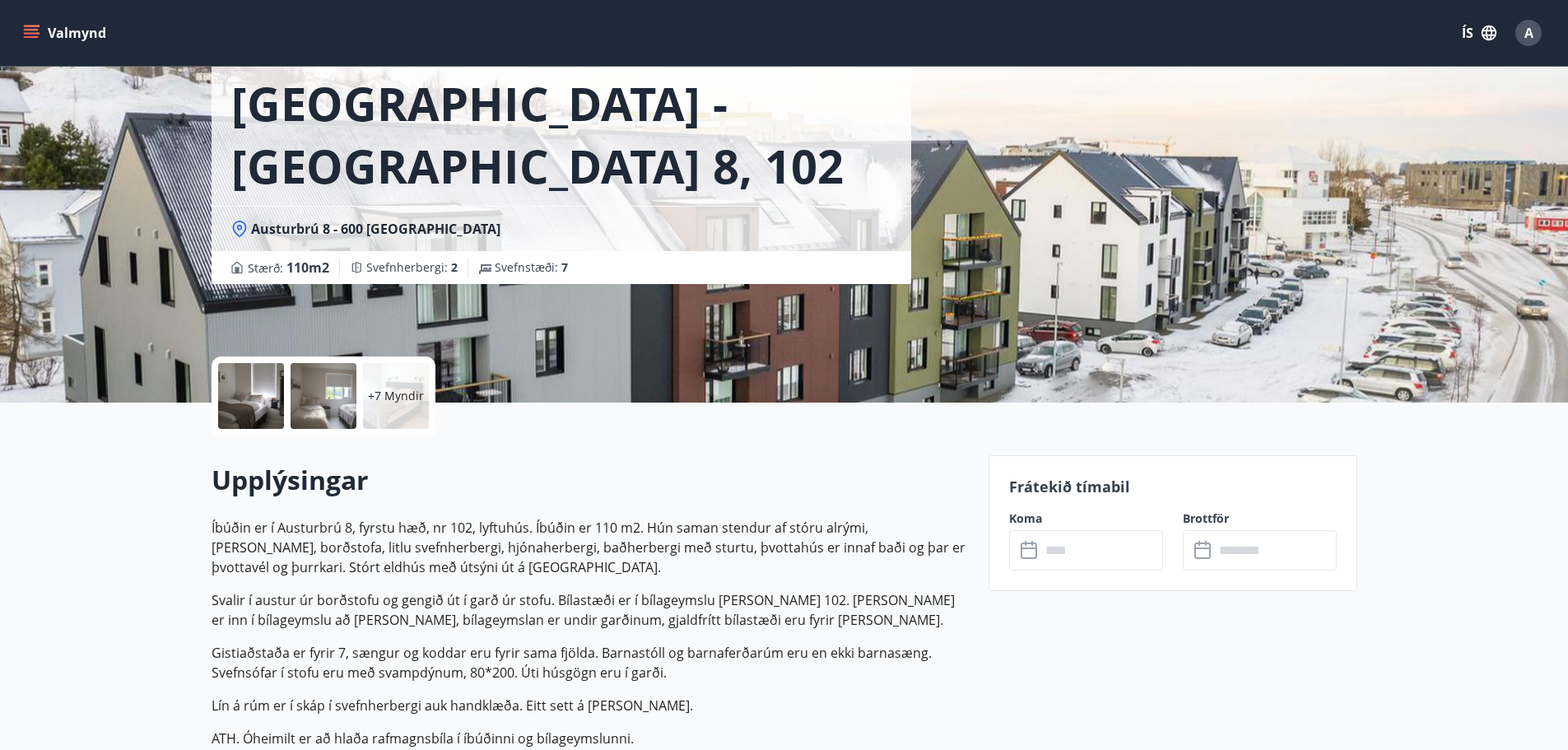
scroll to position [247, 0]
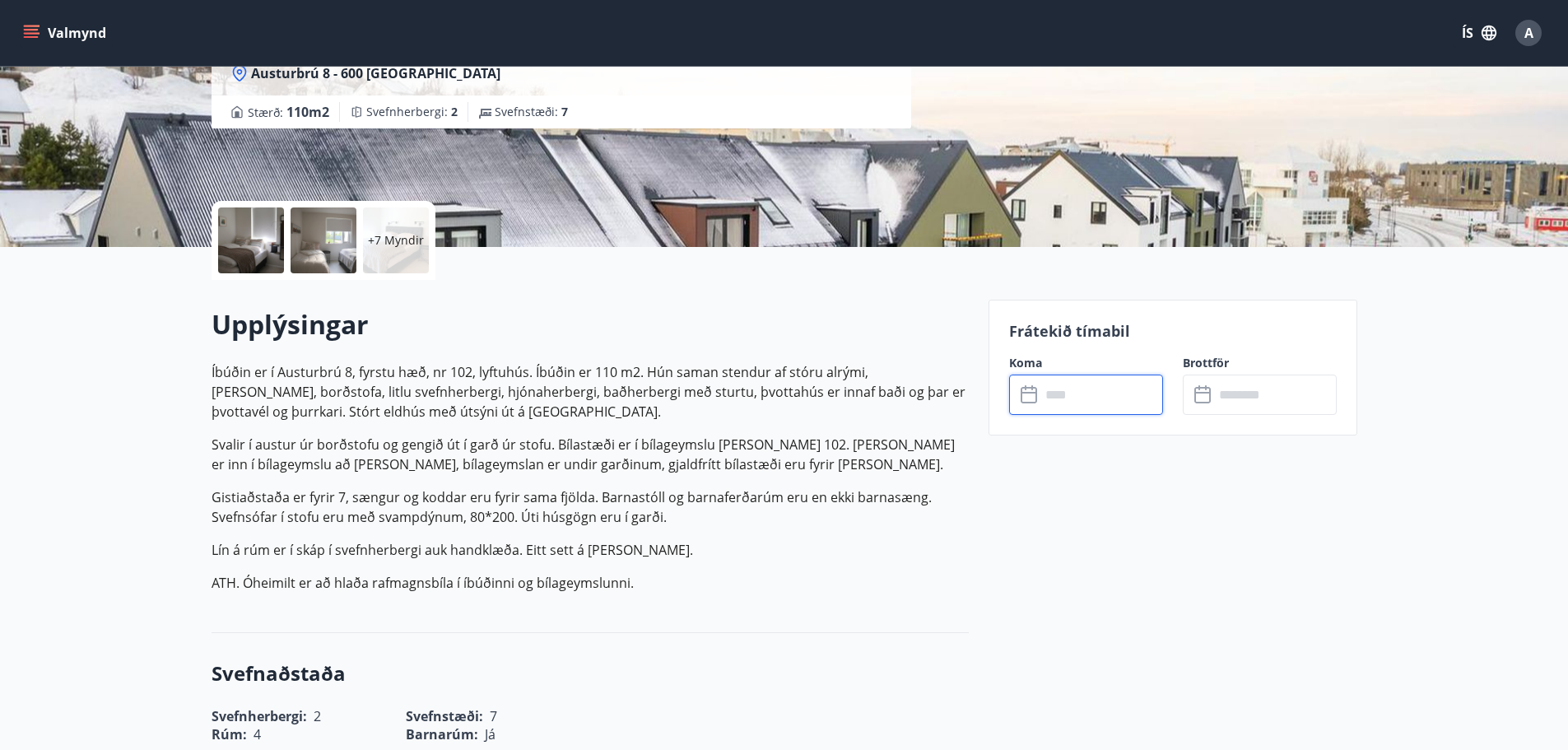
click at [1109, 399] on input "text" at bounding box center [1102, 394] width 123 height 40
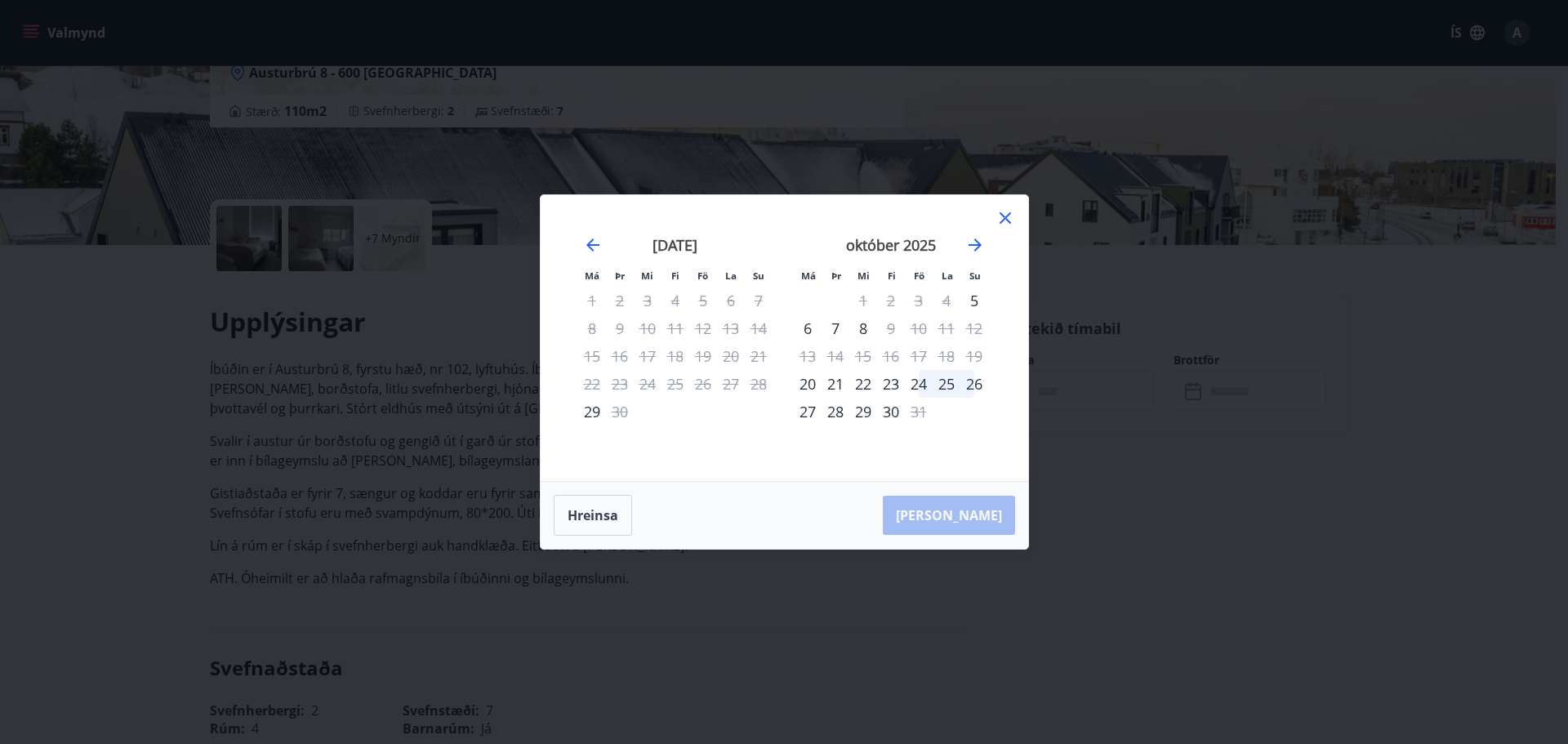
click at [1004, 219] on icon at bounding box center [1005, 218] width 12 height 12
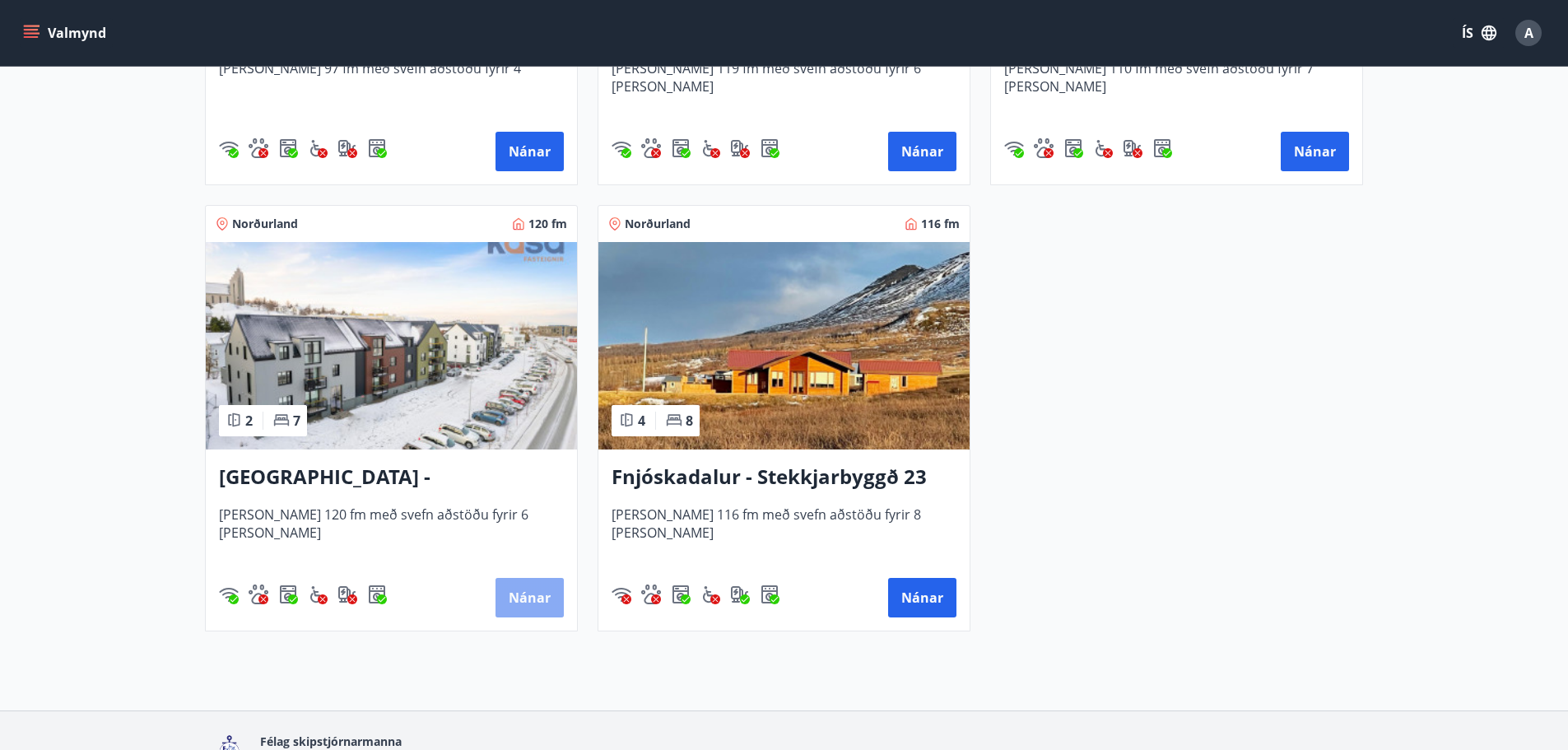
click at [515, 597] on button "Nánar" at bounding box center [530, 597] width 68 height 39
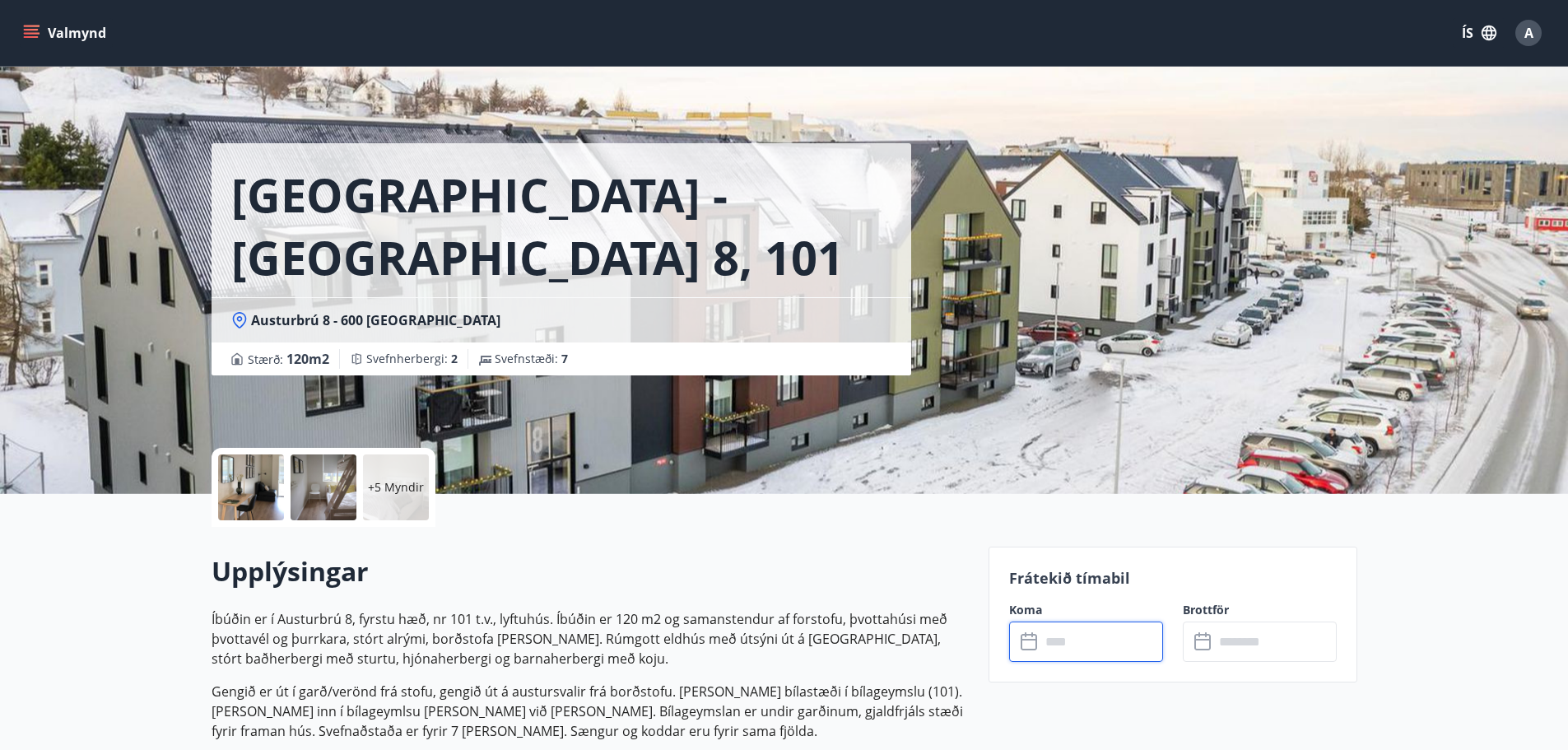
click at [1126, 633] on input "text" at bounding box center [1102, 642] width 123 height 40
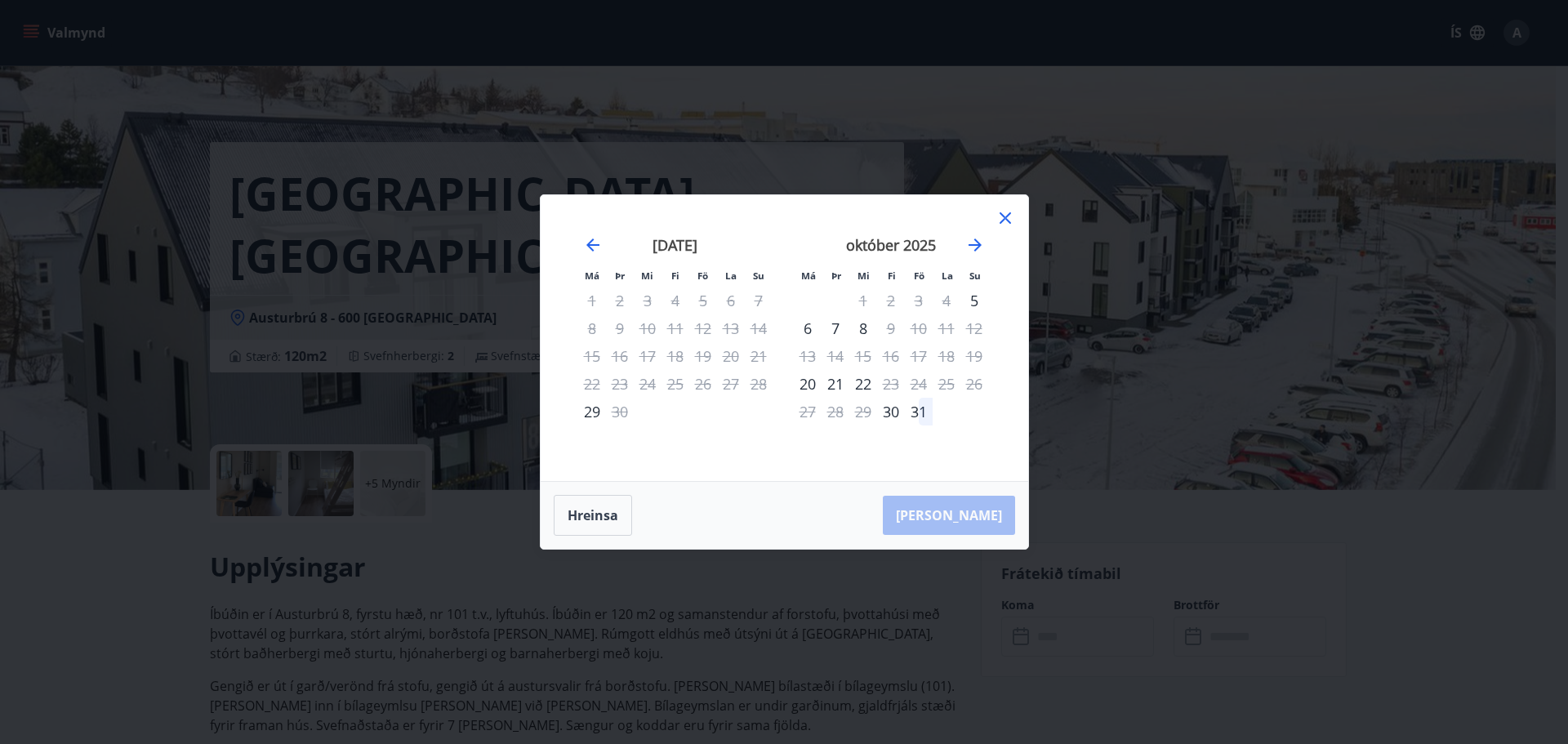
click at [1006, 212] on icon at bounding box center [1004, 218] width 19 height 19
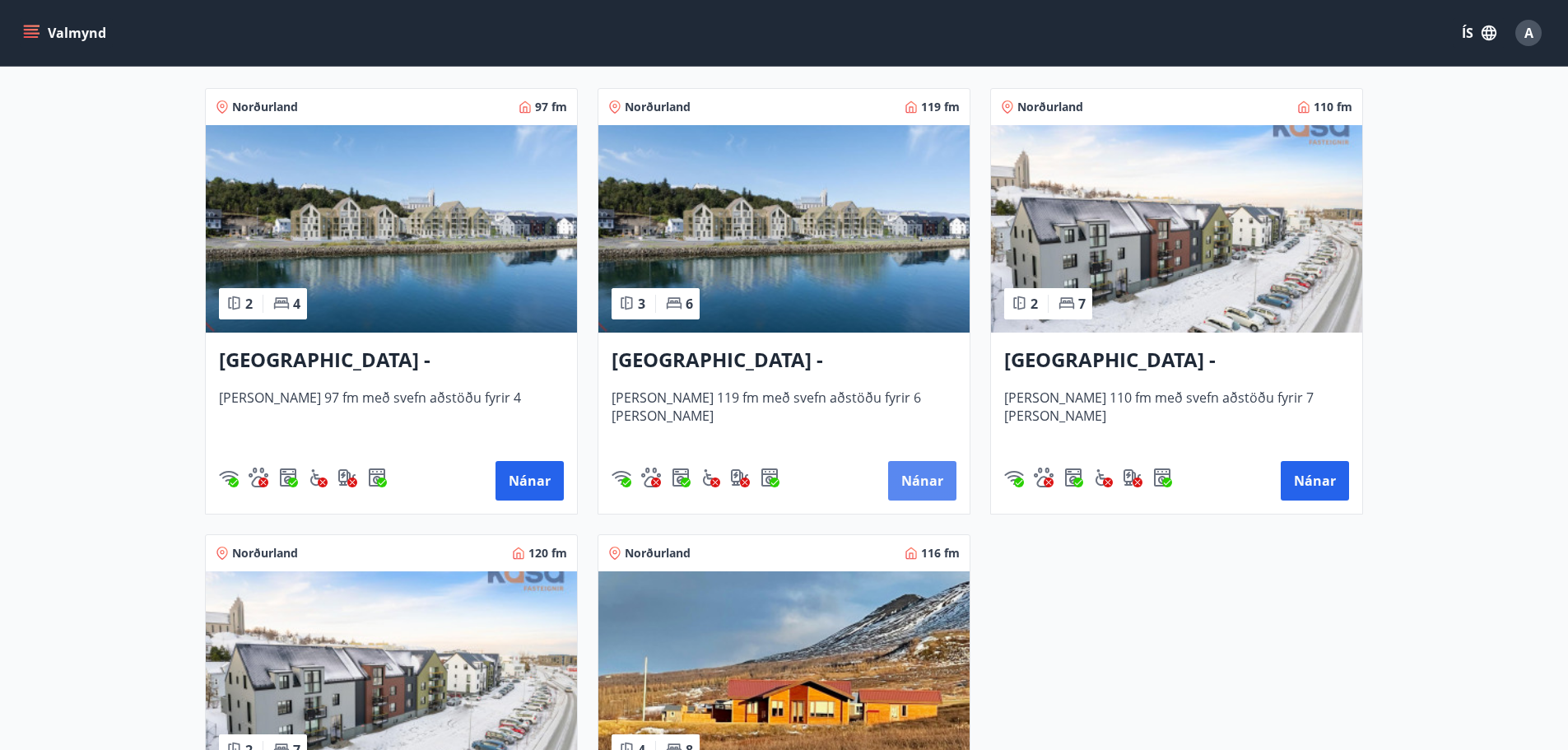
click at [926, 475] on button "Nánar" at bounding box center [922, 480] width 68 height 39
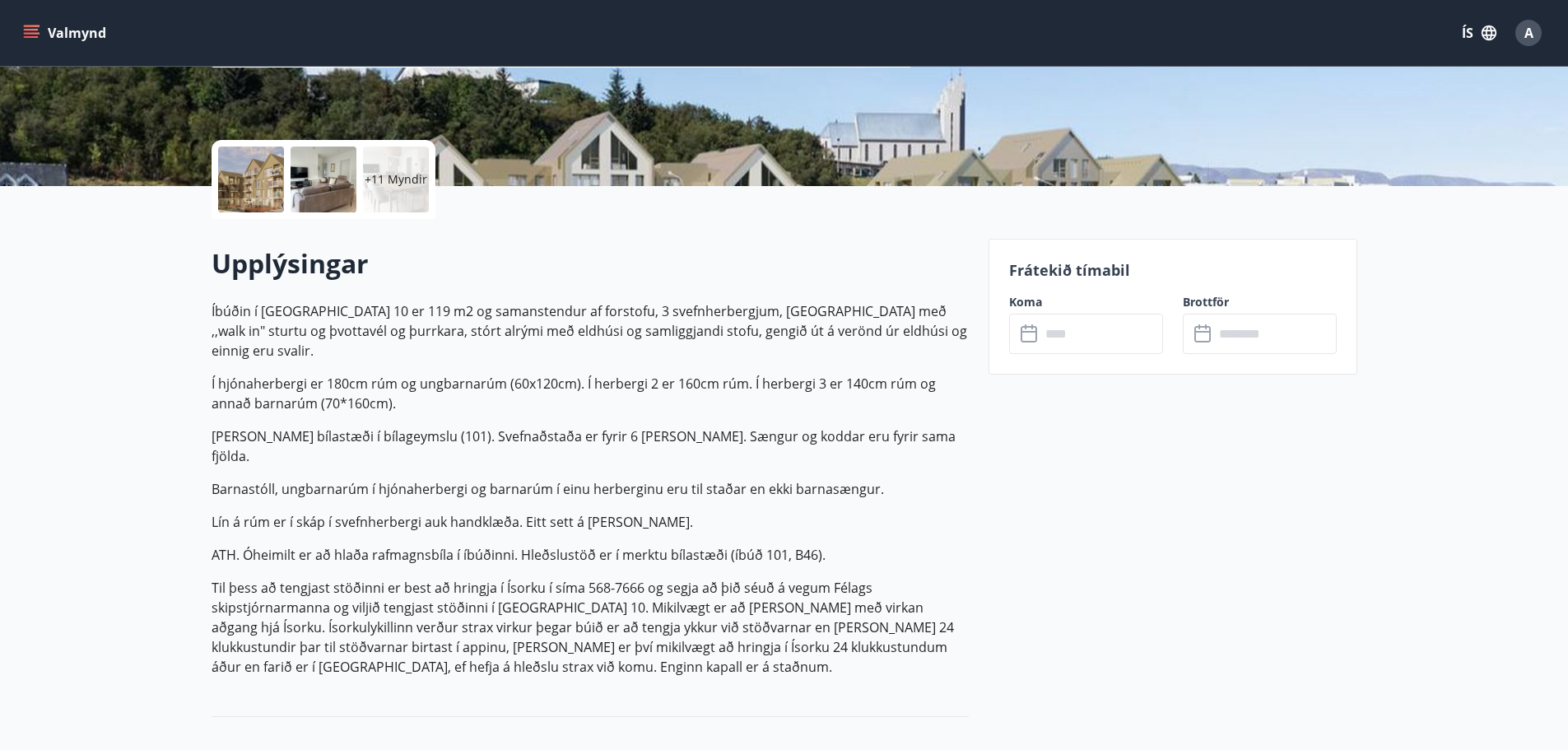
scroll to position [411, 0]
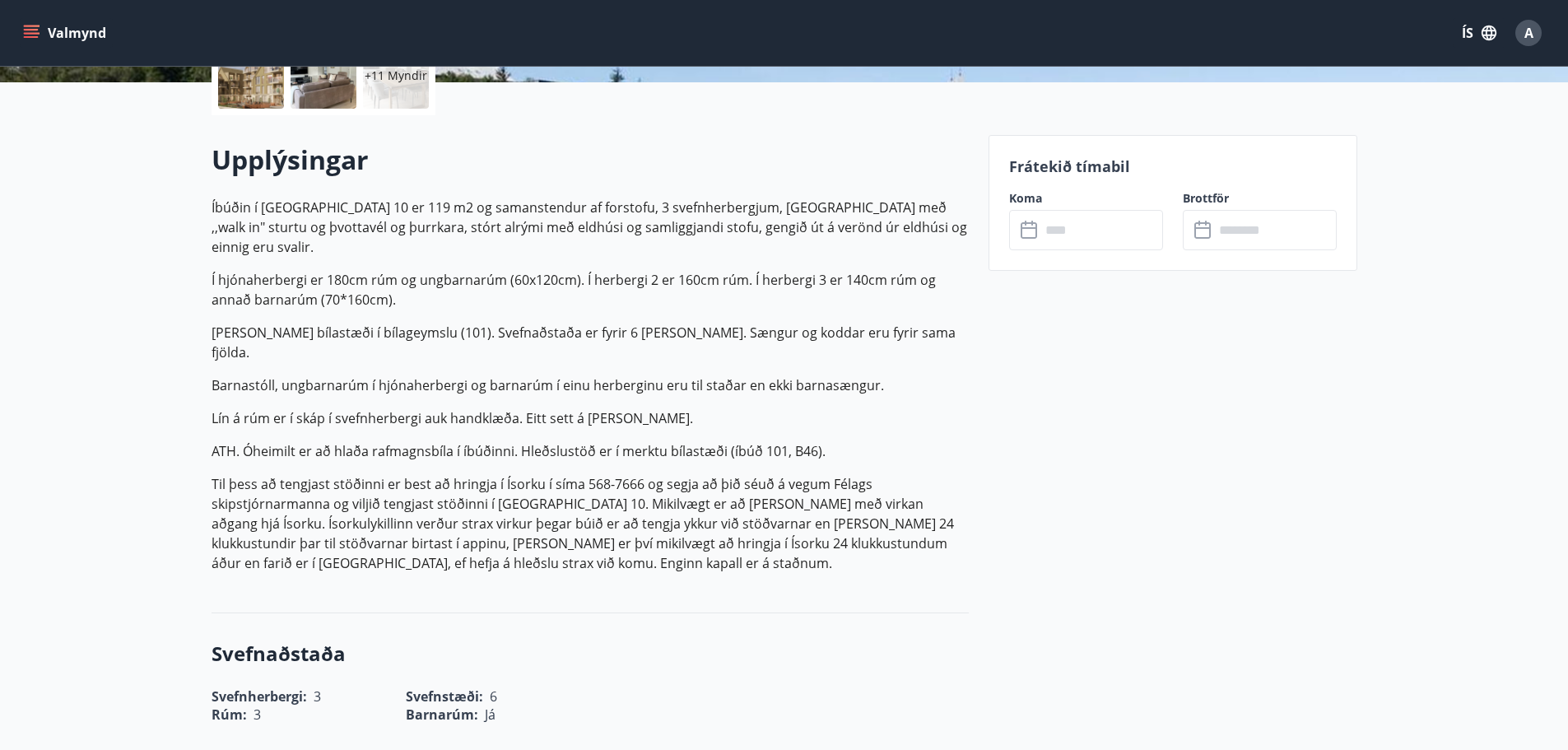
click at [1123, 236] on input "text" at bounding box center [1102, 230] width 123 height 40
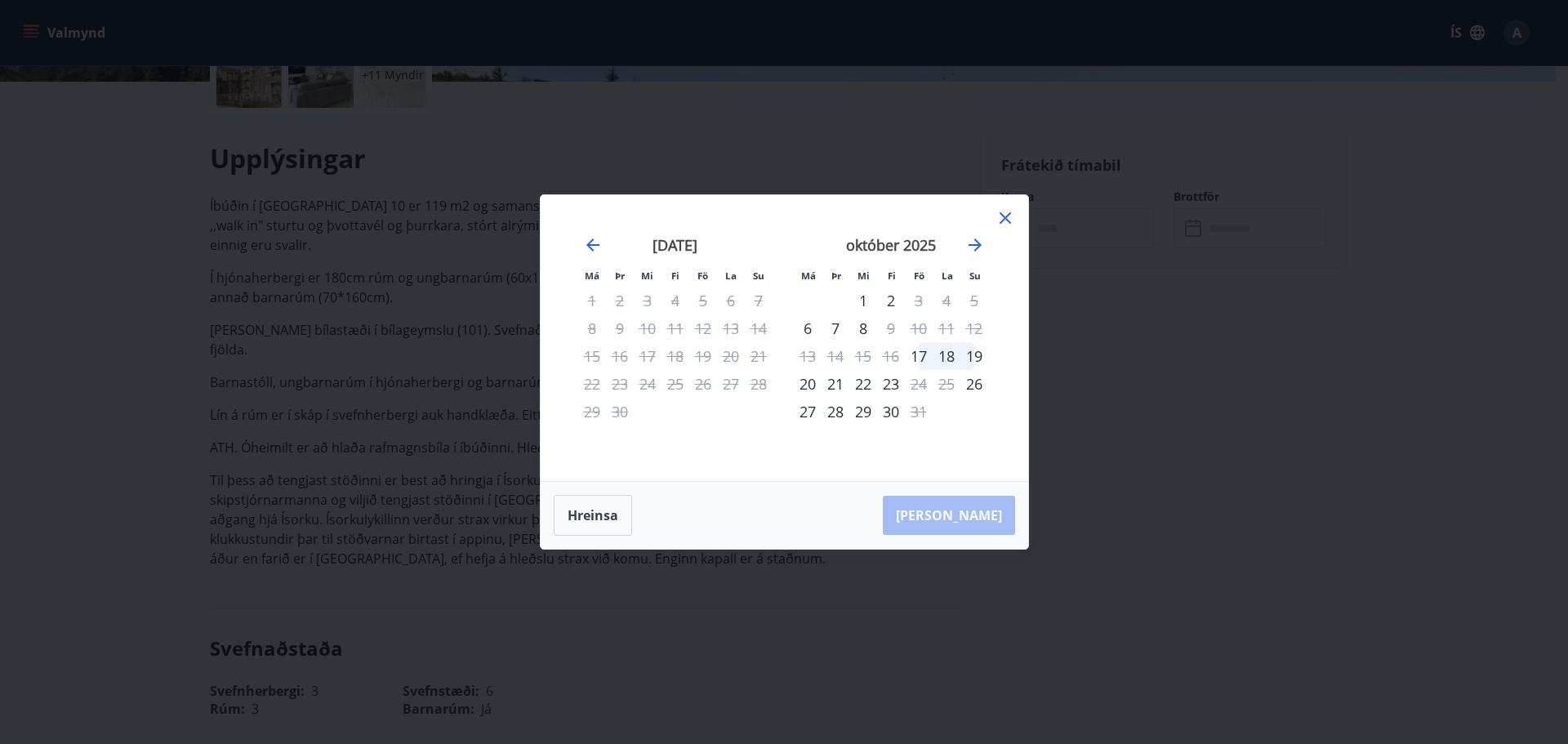
click at [976, 354] on div "19" at bounding box center [974, 355] width 28 height 28
click at [839, 384] on div "21" at bounding box center [835, 383] width 28 height 28
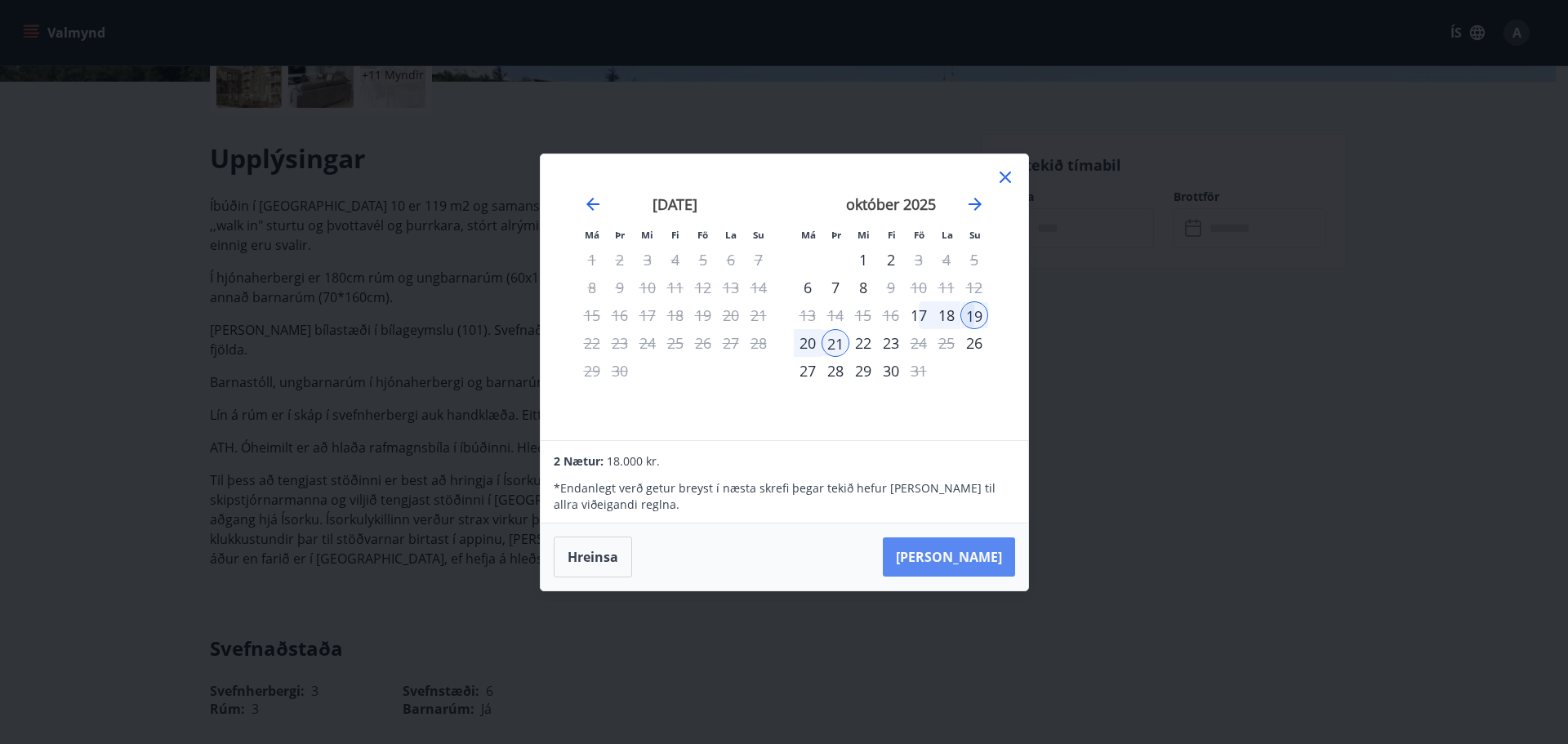
click at [988, 552] on button "[PERSON_NAME]" at bounding box center [949, 557] width 132 height 39
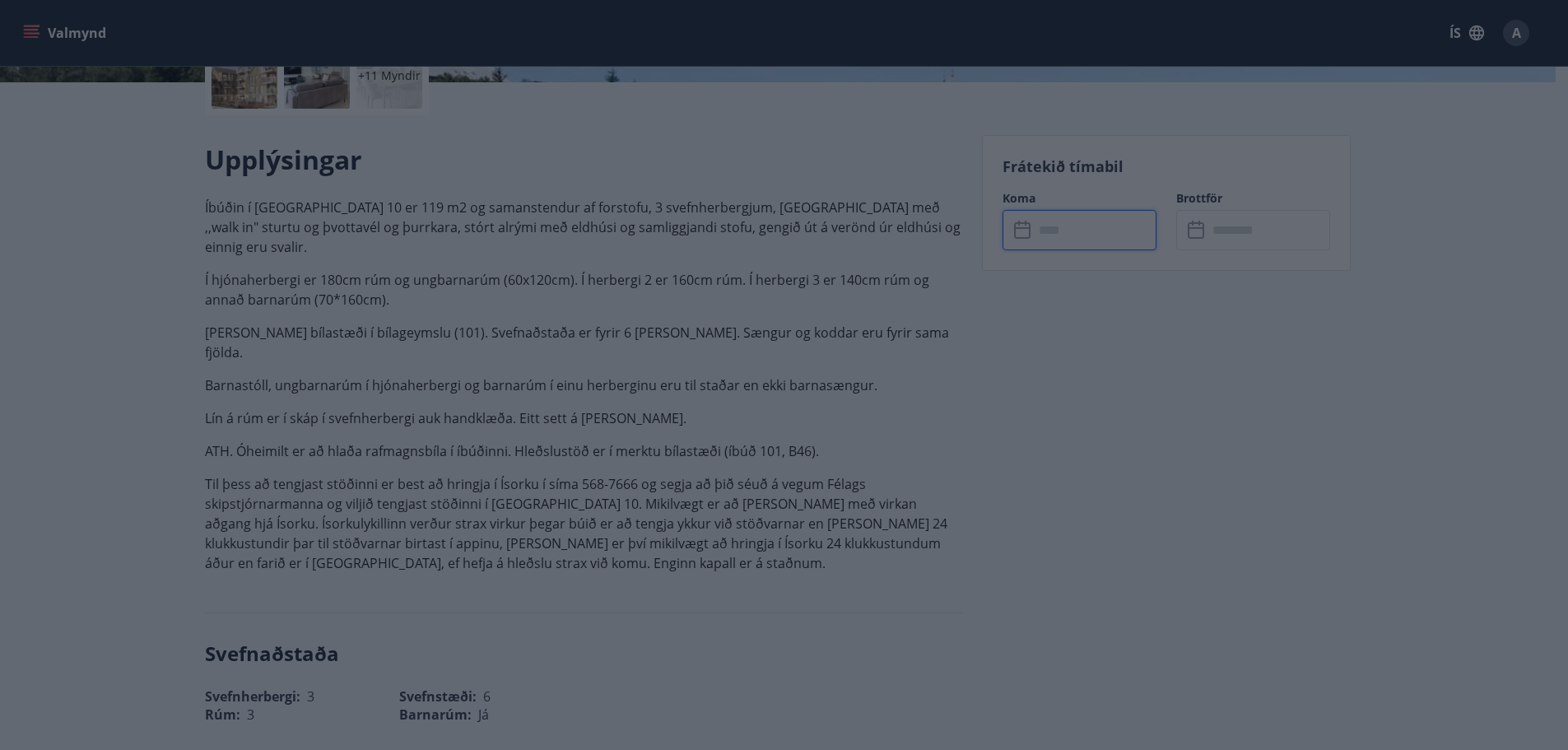
type input "******"
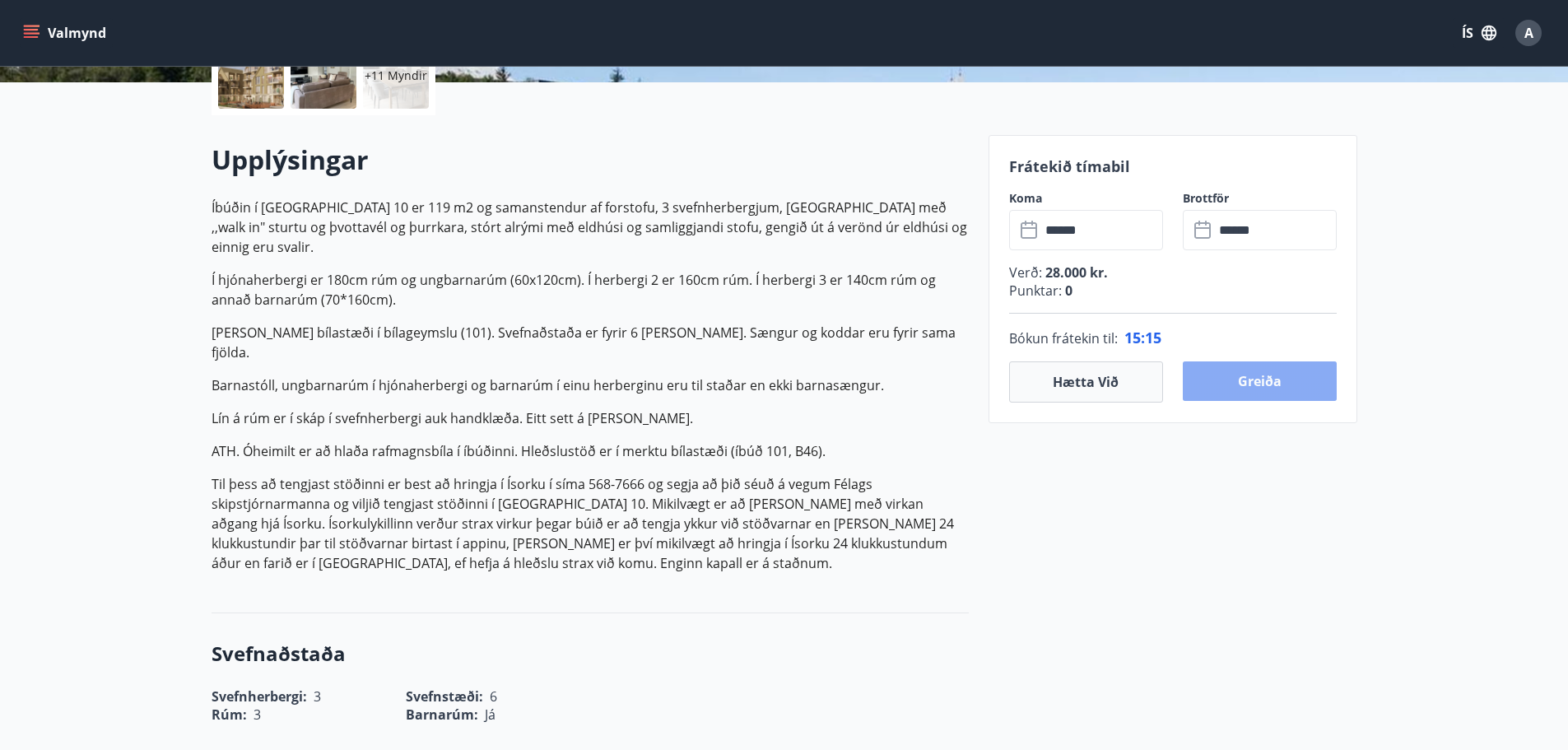
click at [1314, 379] on button "Greiða" at bounding box center [1260, 381] width 154 height 39
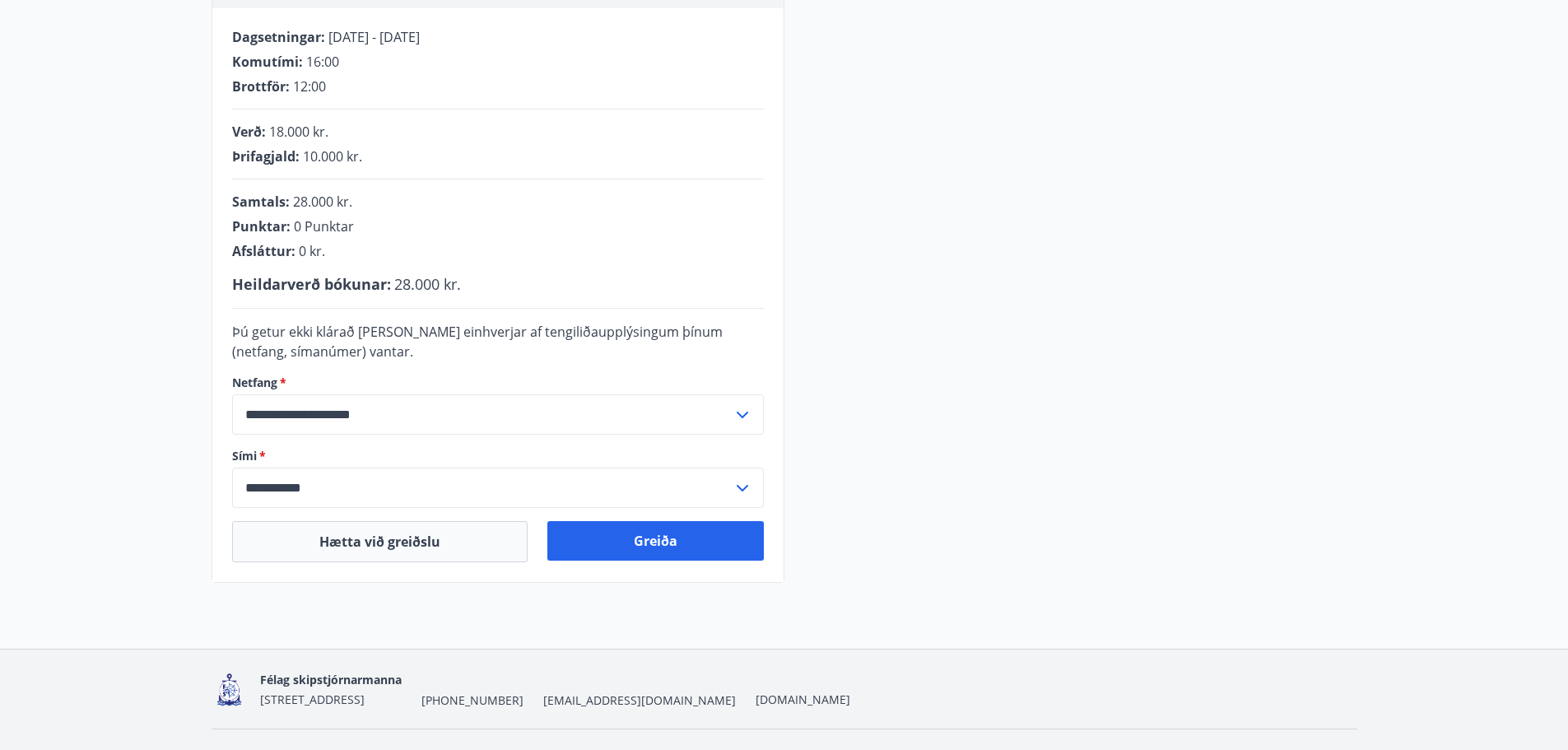
scroll to position [364, 0]
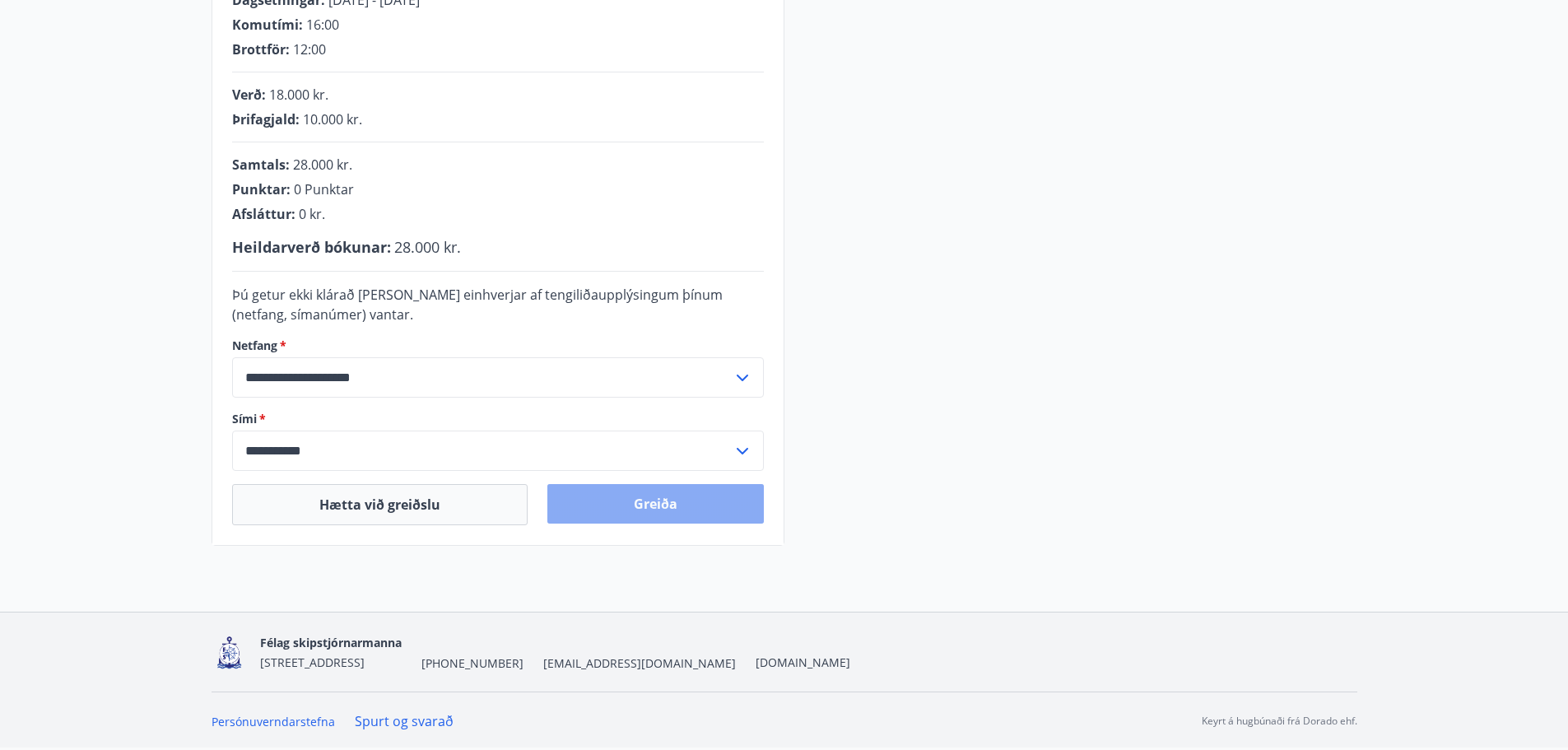
click at [730, 503] on button "Greiða" at bounding box center [656, 503] width 217 height 39
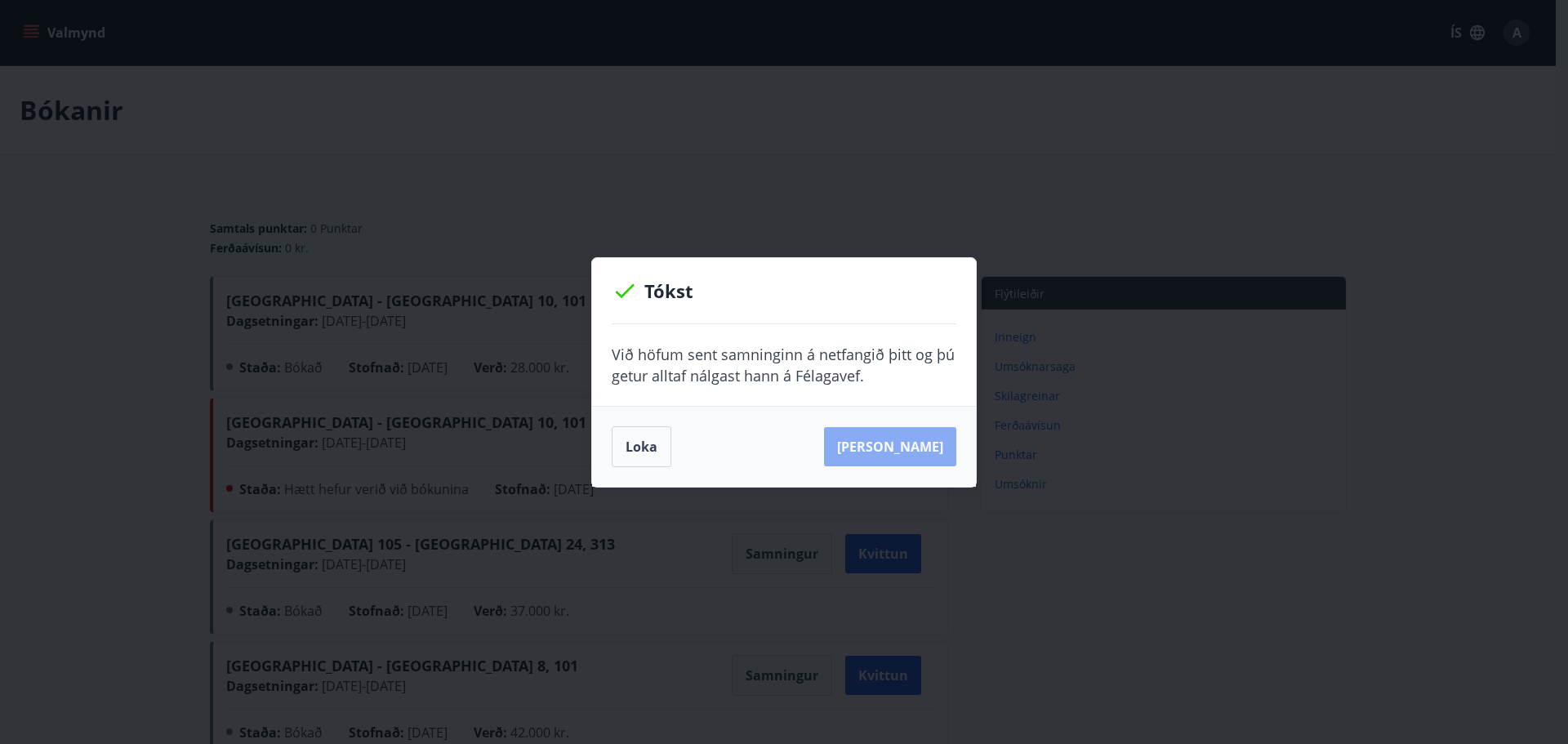
click at [927, 444] on button "Sjá samning" at bounding box center [890, 447] width 132 height 39
click at [645, 449] on button "Loka" at bounding box center [641, 447] width 59 height 41
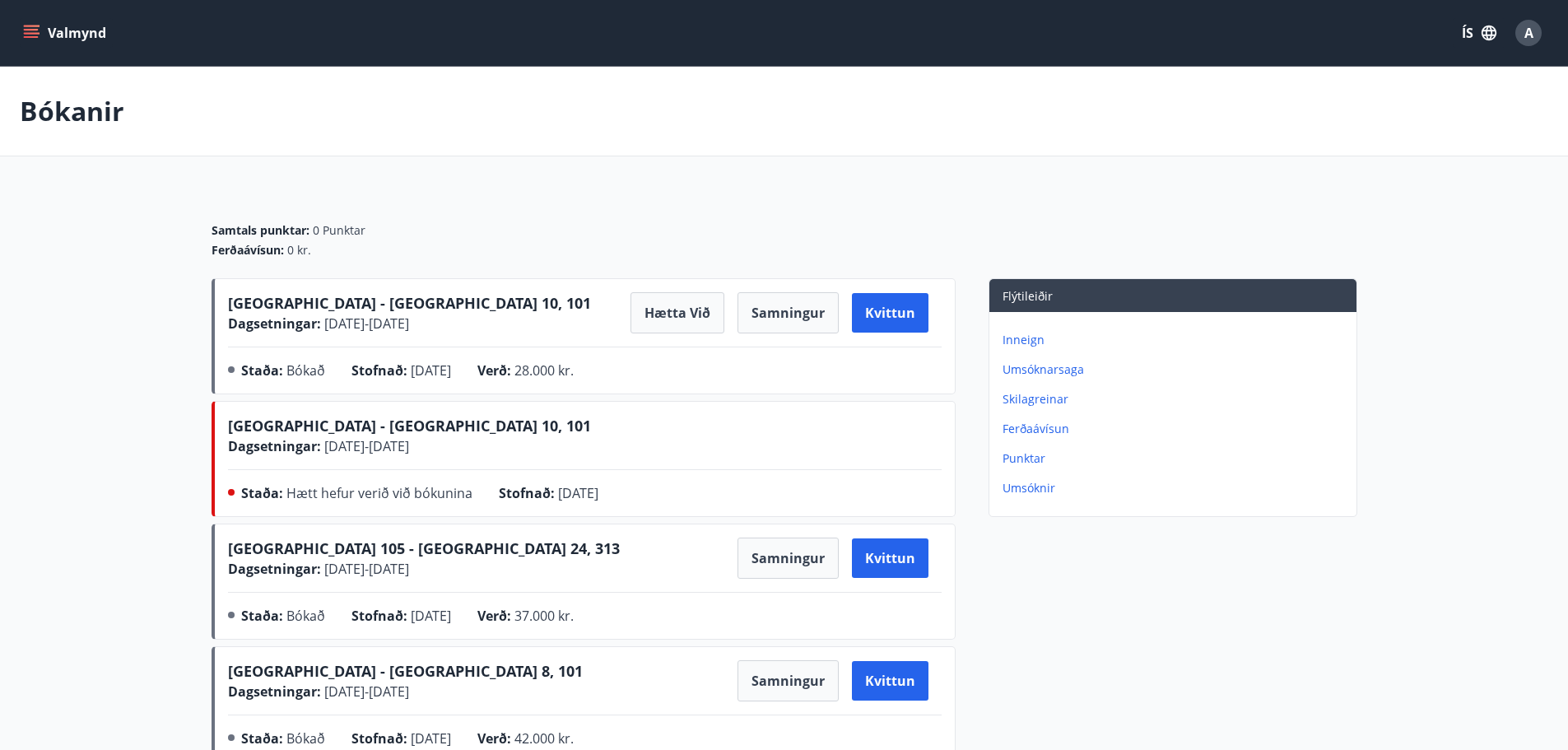
click at [1049, 372] on p "Umsóknarsaga" at bounding box center [1176, 369] width 347 height 16
click at [1031, 458] on p "Punktar" at bounding box center [1176, 458] width 347 height 16
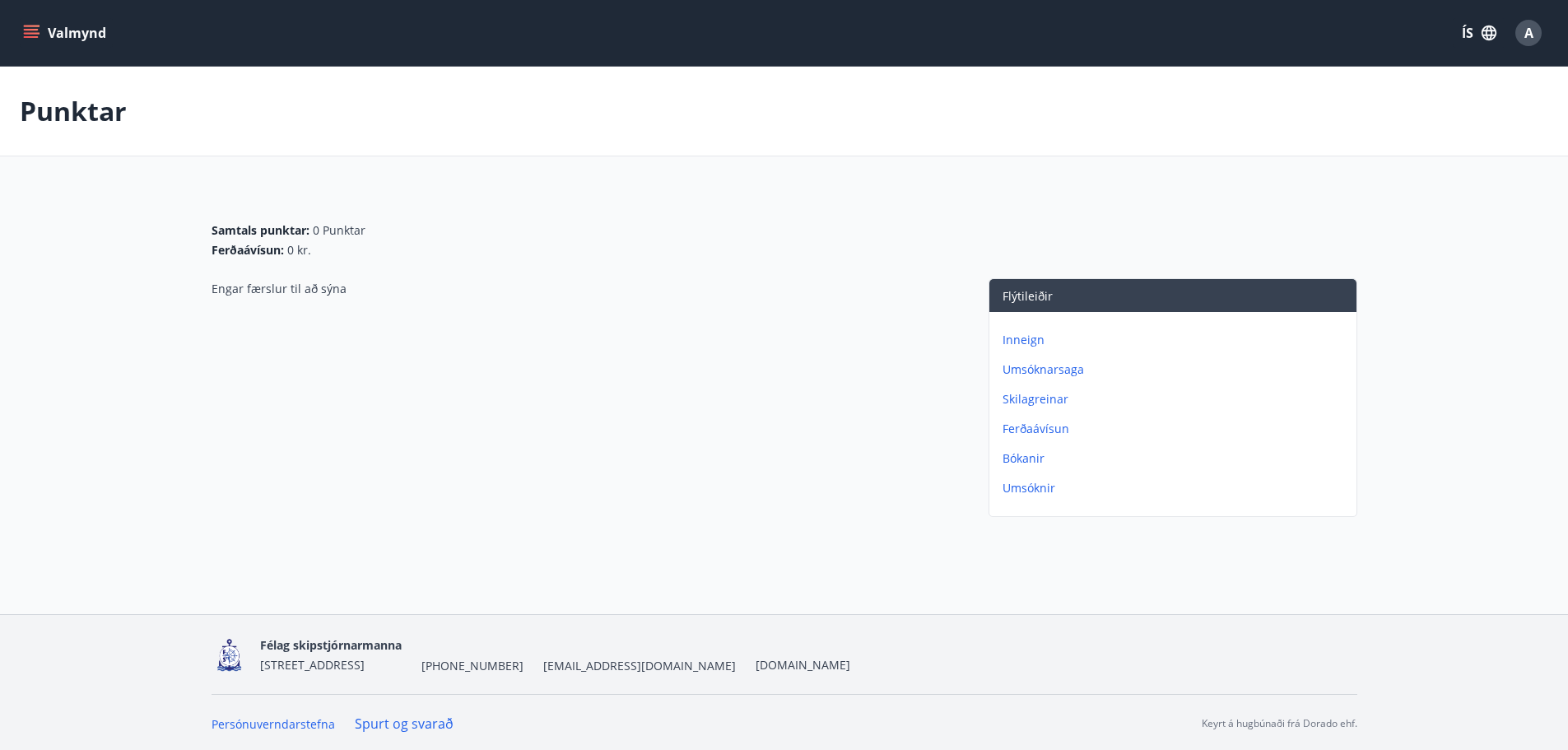
click at [1036, 394] on p "Skilagreinar" at bounding box center [1176, 398] width 347 height 16
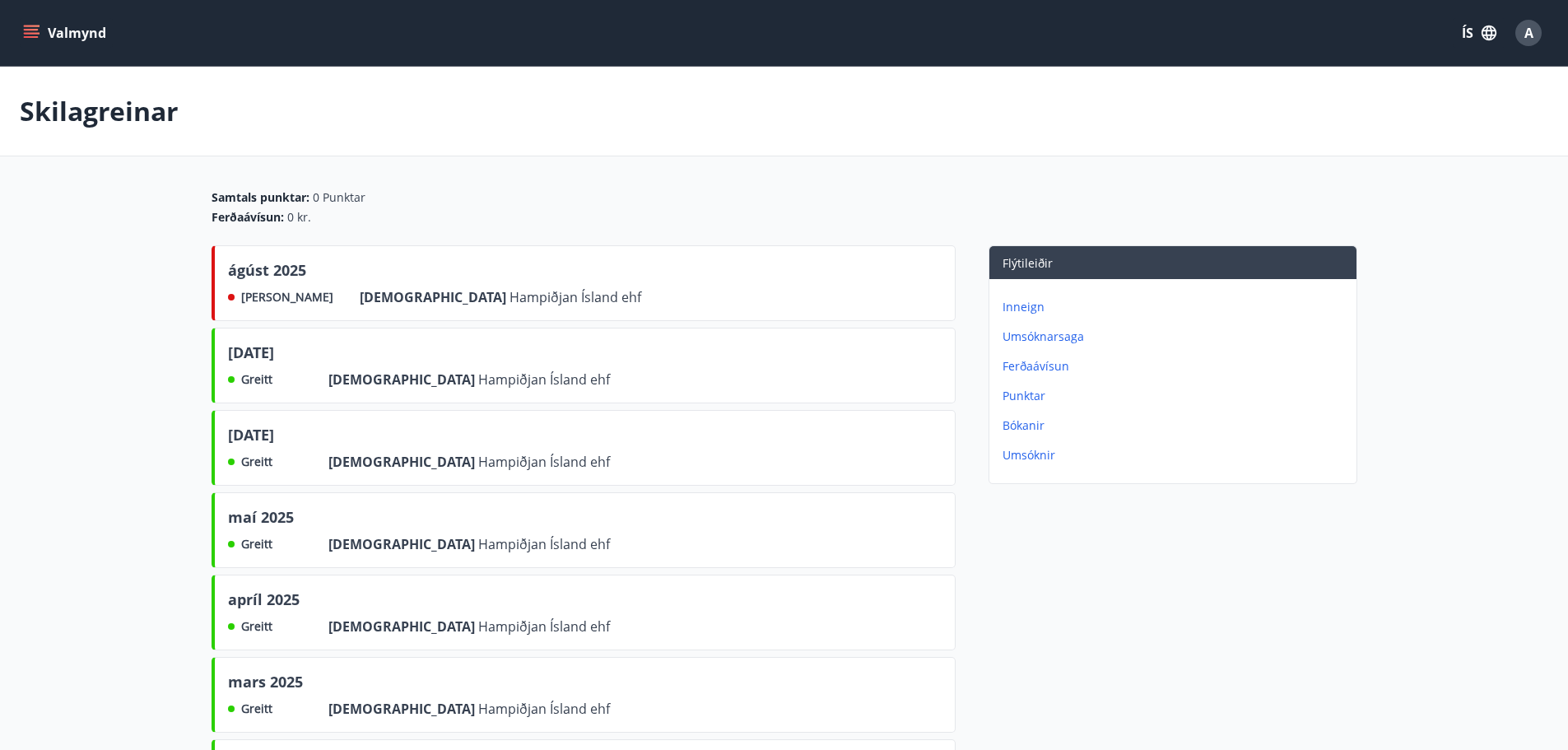
click at [1013, 422] on p "Bókanir" at bounding box center [1176, 425] width 347 height 16
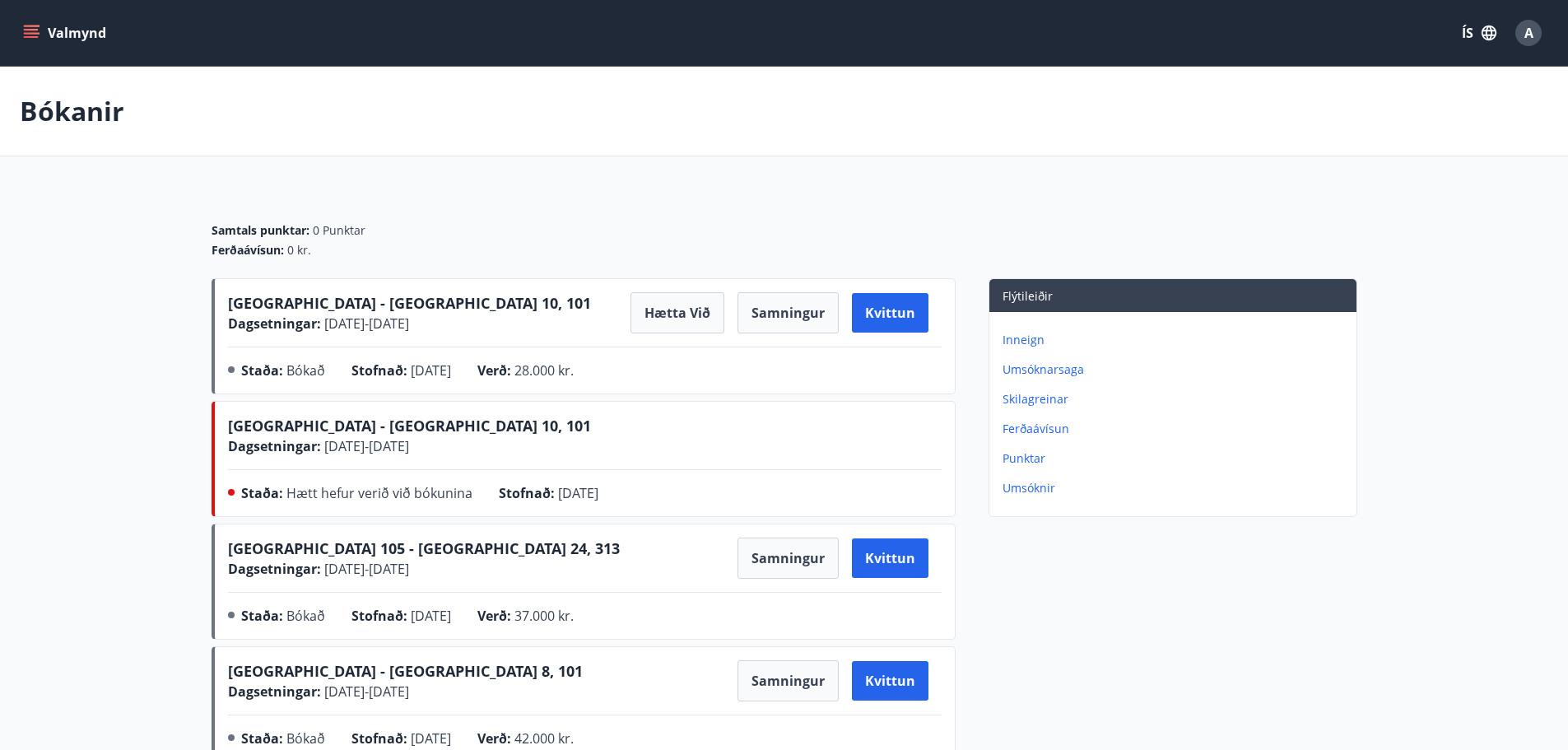
click at [110, 219] on main "Bókanir Samtals punktar : 0 Punktar Ferðaávísun : 0 kr. Akureyri - Austurbrú 10…" at bounding box center [784, 479] width 1568 height 825
click at [800, 309] on button "Samningur" at bounding box center [788, 313] width 102 height 41
